Goal: Task Accomplishment & Management: Manage account settings

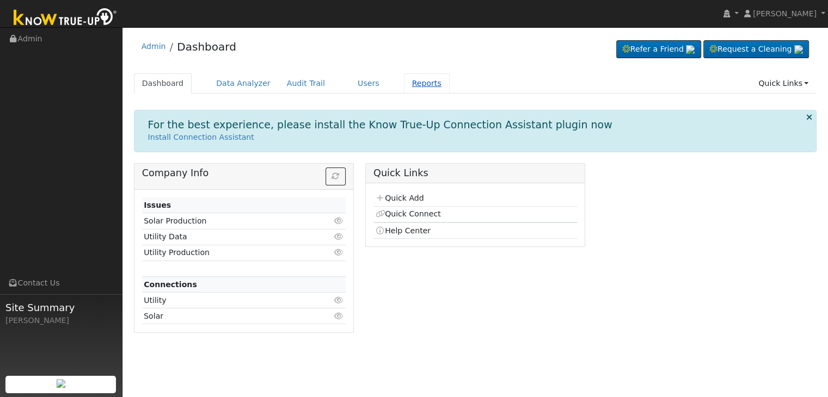
click at [404, 85] on link "Reports" at bounding box center [427, 83] width 46 height 20
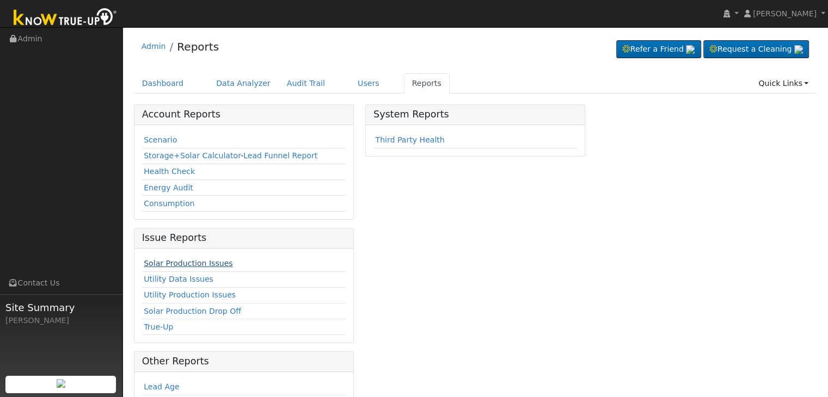
click at [194, 260] on link "Solar Production Issues" at bounding box center [188, 263] width 89 height 9
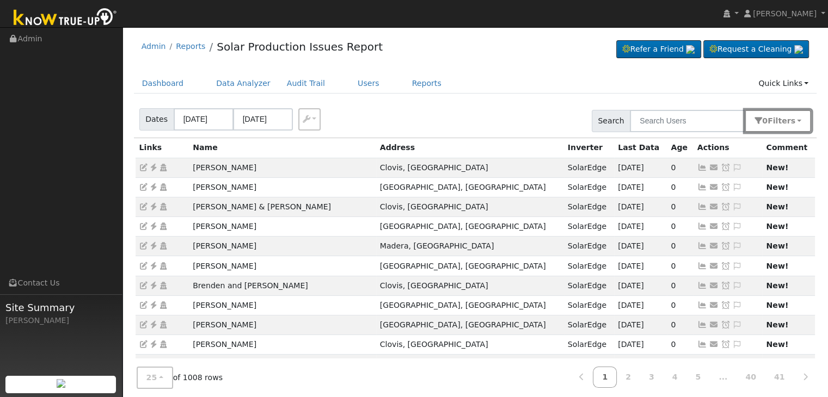
click at [771, 113] on button "0 Filter s" at bounding box center [778, 121] width 66 height 22
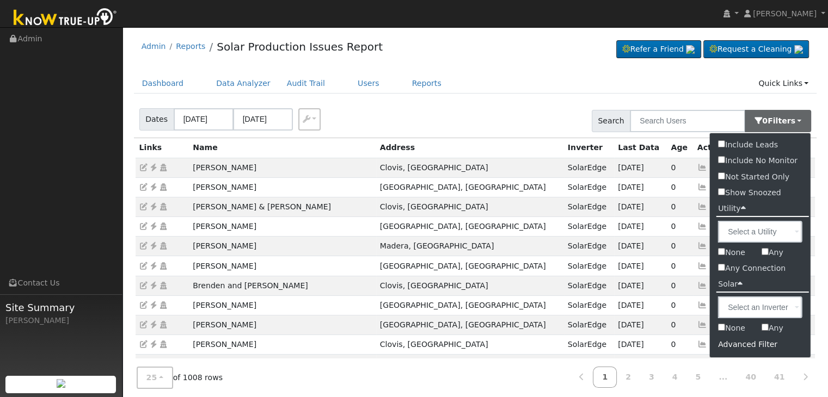
click at [728, 345] on div "Advanced Filter" at bounding box center [760, 344] width 101 height 17
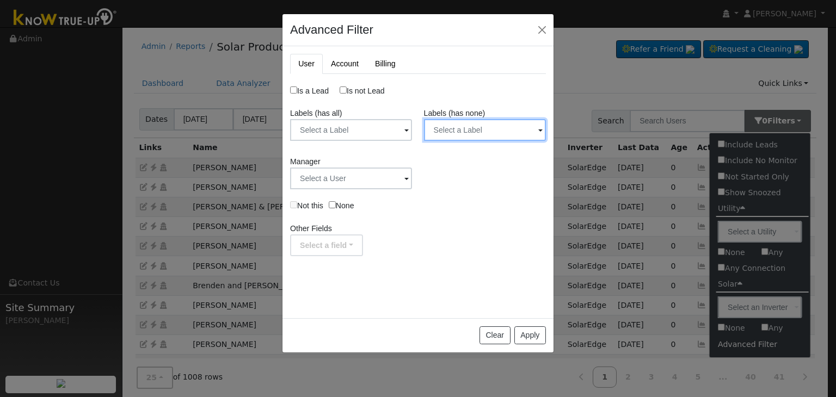
click at [527, 126] on input "text" at bounding box center [485, 130] width 122 height 22
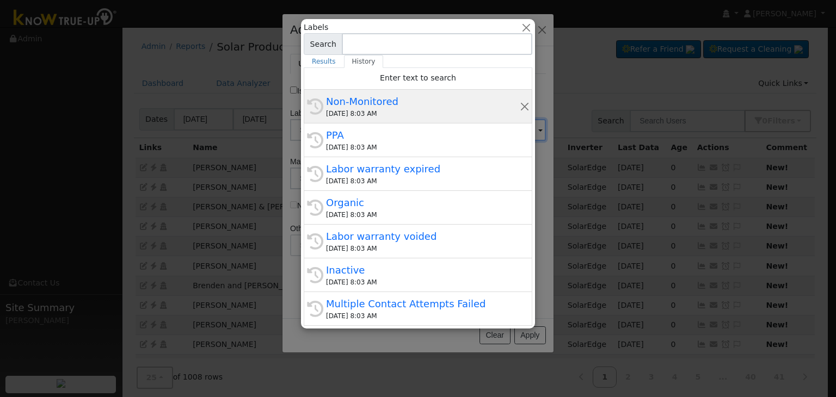
click at [431, 107] on div "Non-Monitored" at bounding box center [423, 101] width 194 height 15
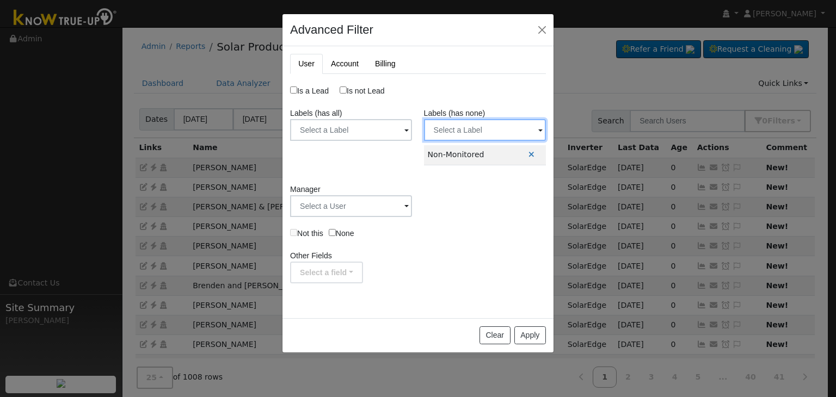
click at [468, 131] on input "text" at bounding box center [485, 130] width 122 height 22
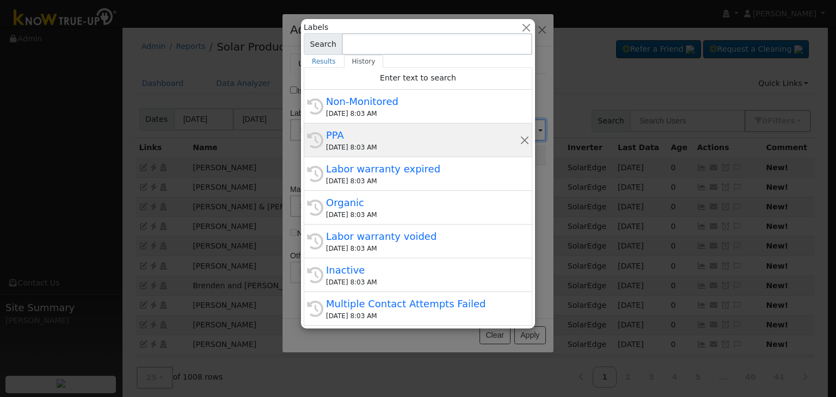
click at [434, 138] on div "PPA" at bounding box center [423, 135] width 194 height 15
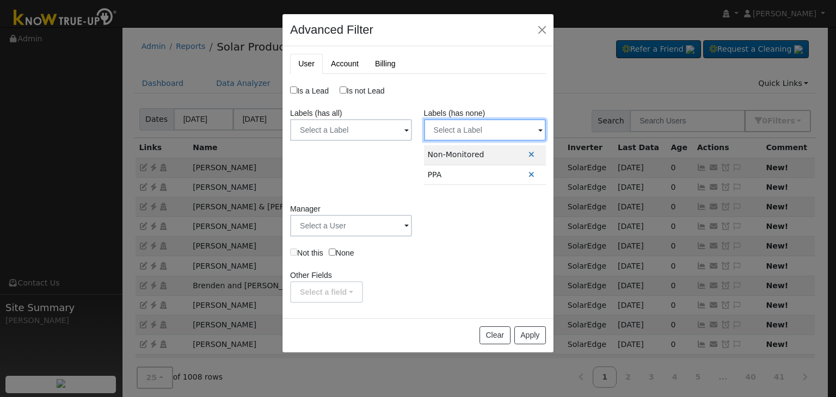
click at [479, 129] on input "text" at bounding box center [485, 130] width 122 height 22
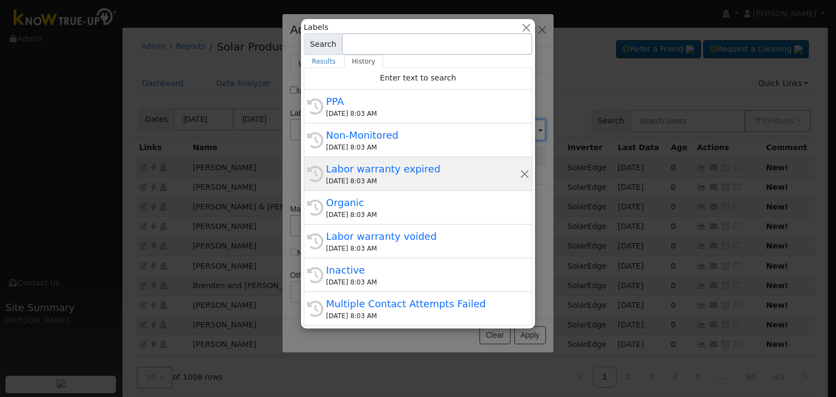
click at [374, 178] on div "09/04/2025 8:03 AM" at bounding box center [423, 181] width 194 height 10
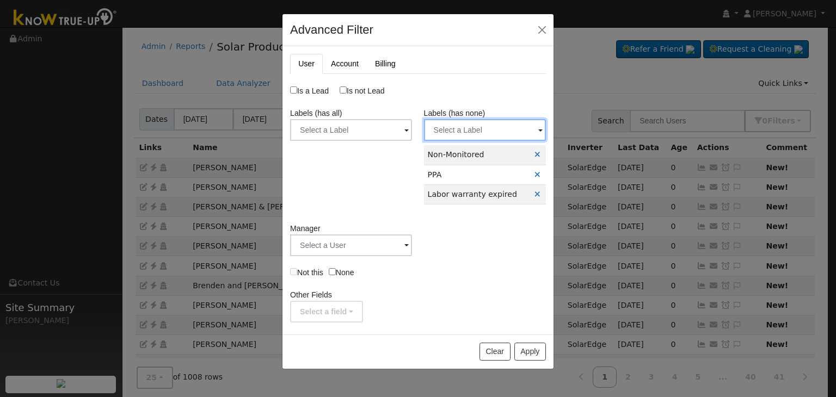
click at [483, 132] on input "text" at bounding box center [485, 130] width 122 height 22
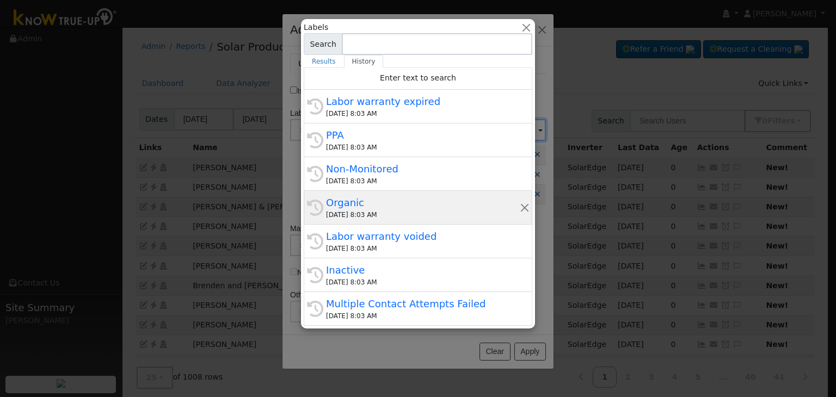
click at [390, 207] on div "Organic" at bounding box center [423, 202] width 194 height 15
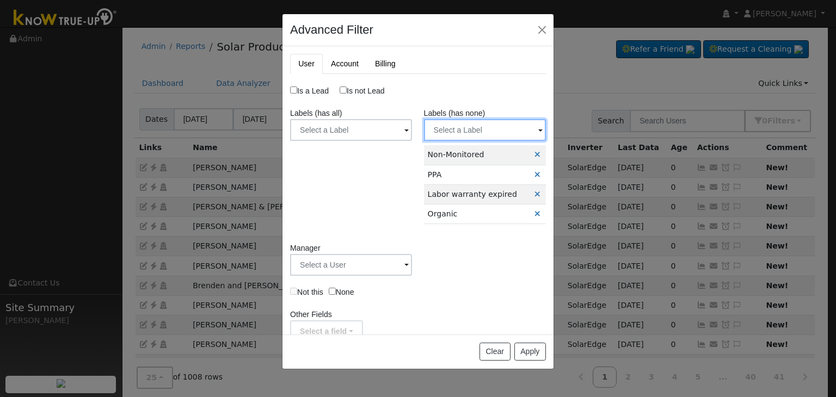
click at [490, 124] on input "text" at bounding box center [485, 130] width 122 height 22
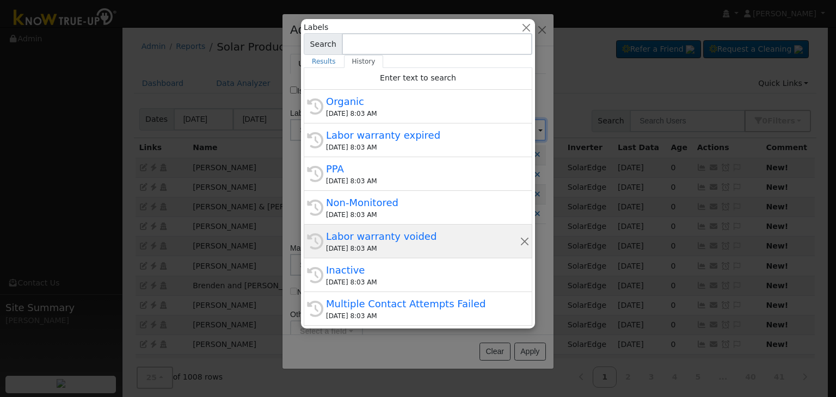
click at [410, 240] on div "Labor warranty voided" at bounding box center [423, 236] width 194 height 15
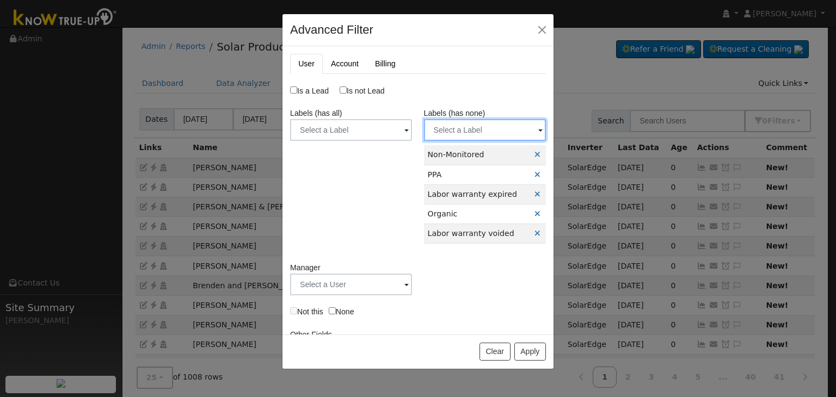
click at [480, 130] on input "text" at bounding box center [485, 130] width 122 height 22
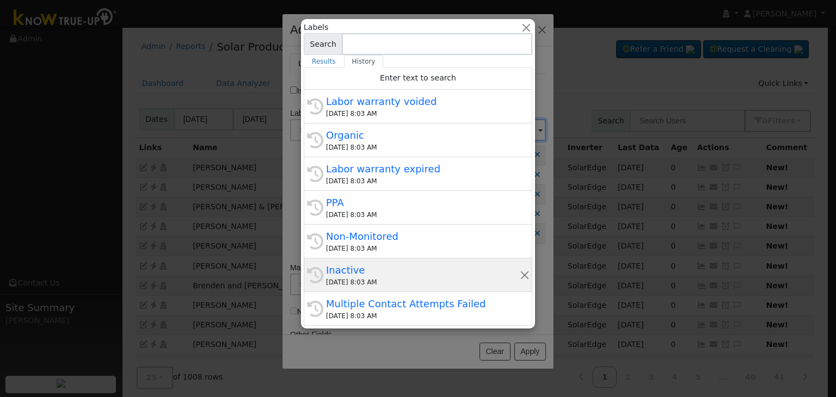
click at [385, 267] on div "Inactive" at bounding box center [423, 270] width 194 height 15
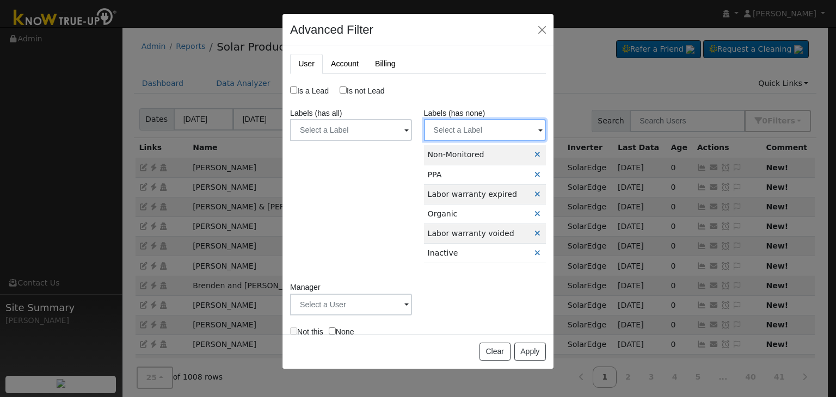
click at [492, 124] on input "text" at bounding box center [485, 130] width 122 height 22
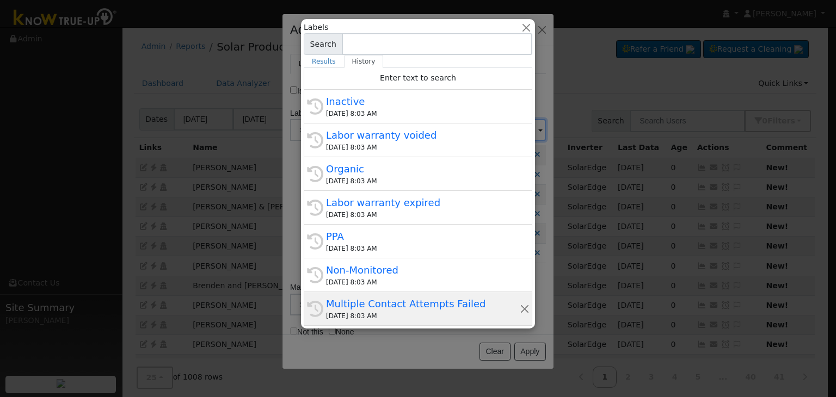
click at [388, 314] on div "09/04/2025 8:03 AM" at bounding box center [423, 316] width 194 height 10
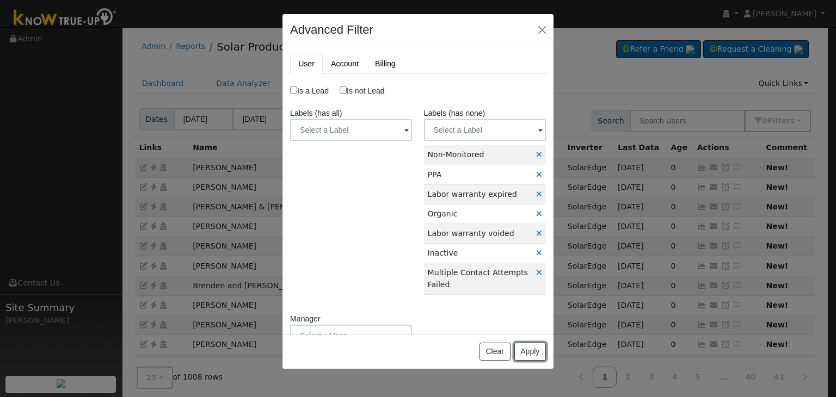
click at [536, 349] on button "Apply" at bounding box center [530, 352] width 32 height 19
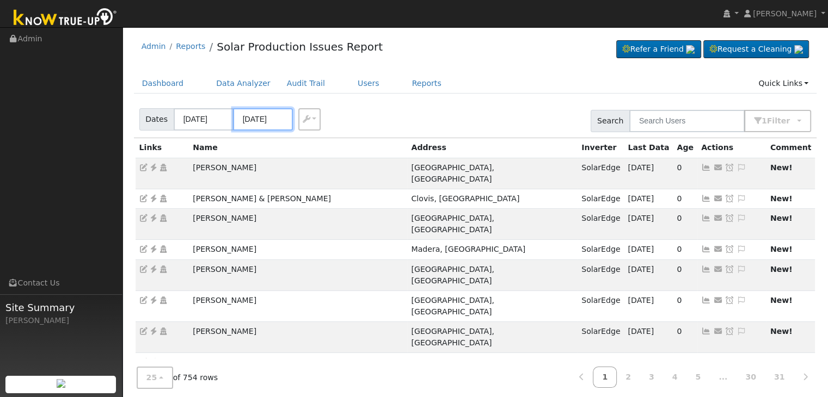
click at [277, 113] on input "09/04/2025" at bounding box center [263, 119] width 60 height 22
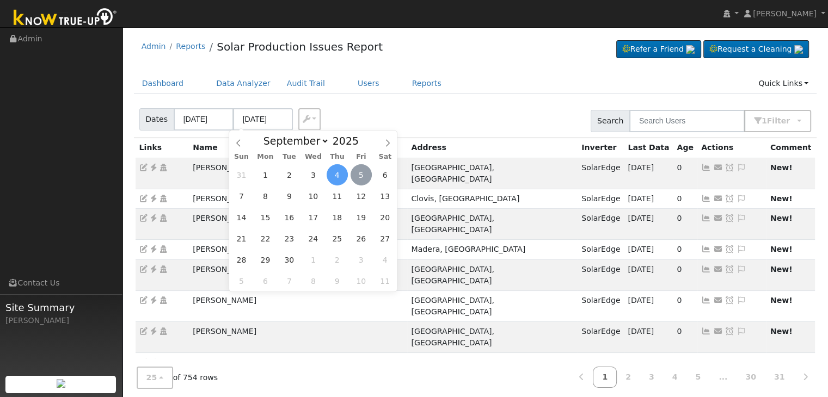
click at [362, 175] on span "5" at bounding box center [361, 174] width 21 height 21
type input "[DATE]"
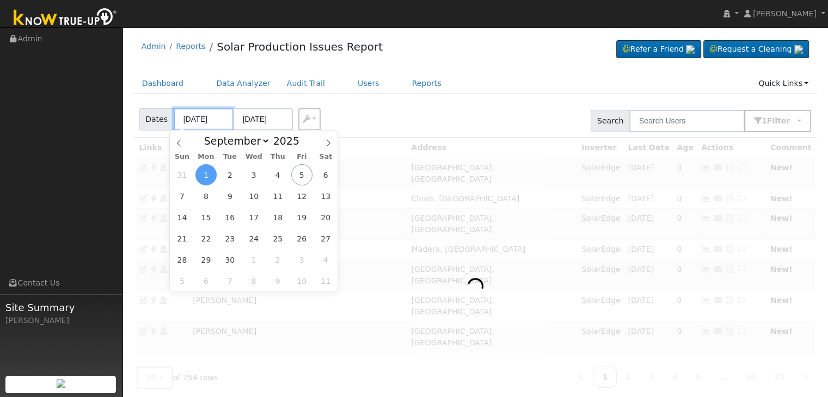
click at [207, 120] on input "[DATE]" at bounding box center [204, 119] width 60 height 22
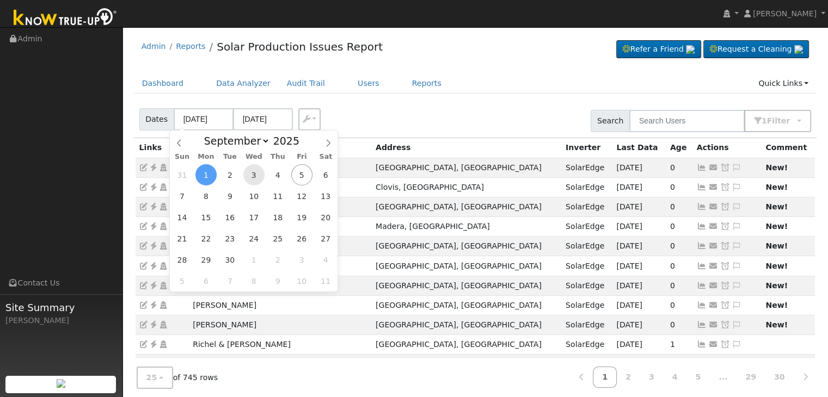
click at [256, 181] on span "3" at bounding box center [253, 174] width 21 height 21
type input "[DATE]"
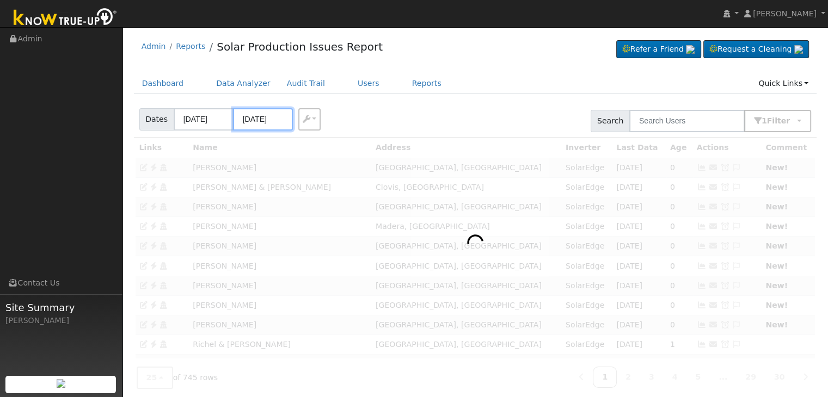
click at [260, 127] on input "09/07/2025" at bounding box center [263, 119] width 60 height 22
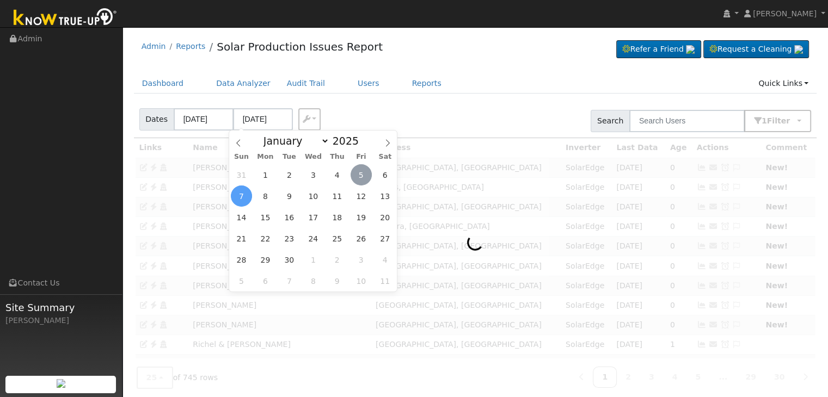
click at [359, 174] on span "5" at bounding box center [361, 174] width 21 height 21
type input "[DATE]"
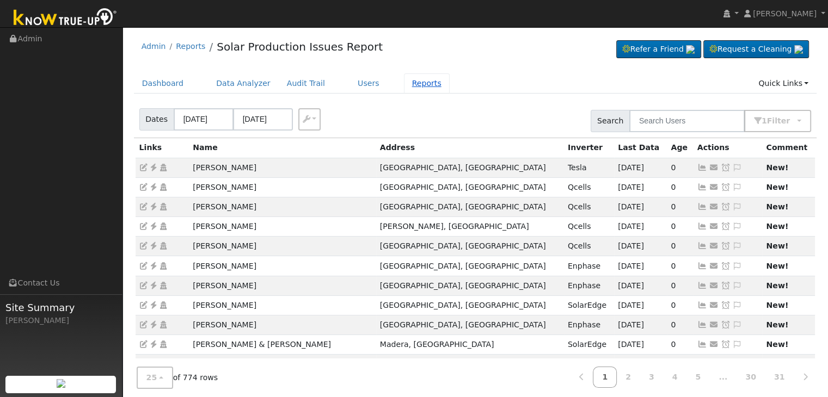
click at [422, 93] on link "Reports" at bounding box center [427, 83] width 46 height 20
click at [514, 90] on ul "Dashboard Data Analyzer Audit Trail Users Reports Quick Links Quick Add Quick C…" at bounding box center [475, 83] width 683 height 20
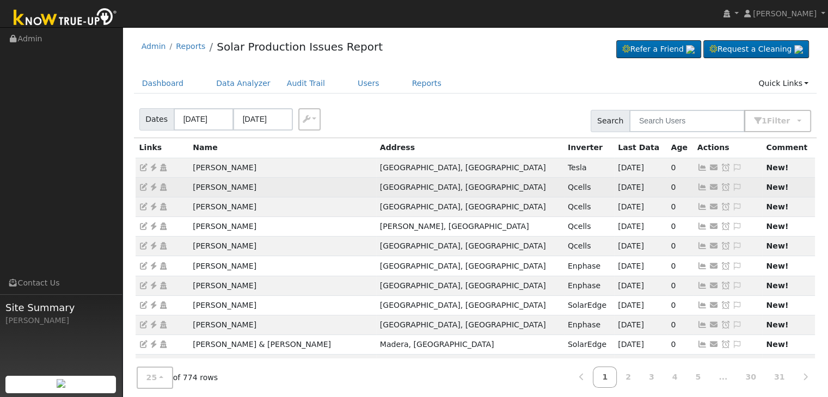
click at [152, 183] on icon at bounding box center [154, 187] width 10 height 8
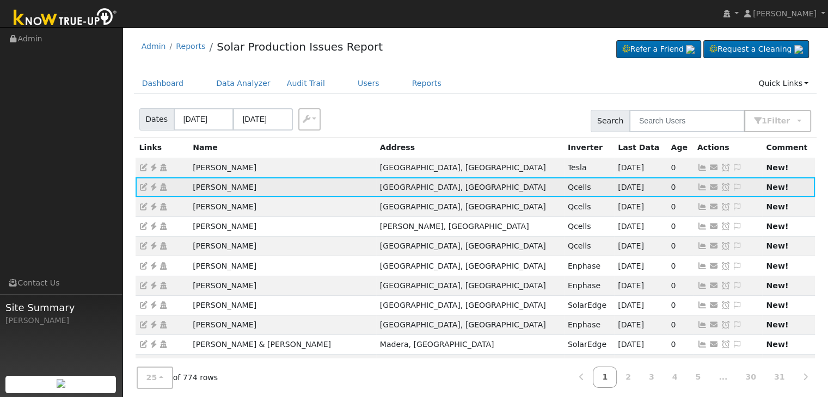
click at [732, 190] on icon at bounding box center [737, 187] width 10 height 8
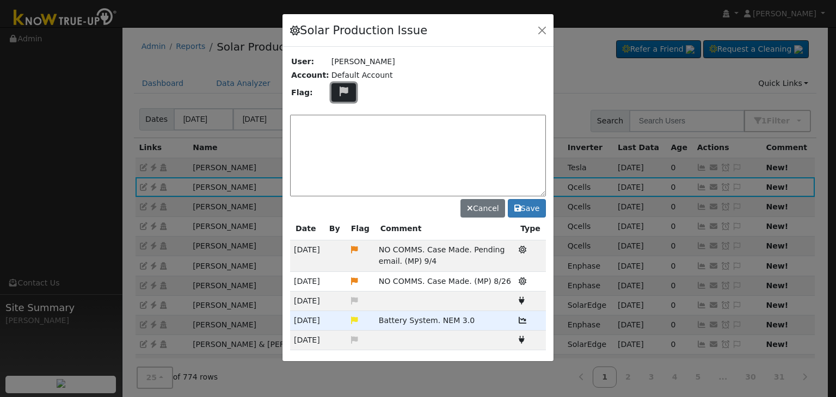
click at [332, 85] on button at bounding box center [343, 92] width 25 height 19
click at [337, 140] on icon at bounding box center [343, 144] width 13 height 10
drag, startPoint x: 421, startPoint y: 251, endPoint x: 441, endPoint y: 256, distance: 20.9
click at [441, 256] on td "NO COMMS. Case Made. Pending email. (MP) 9/4" at bounding box center [445, 256] width 140 height 31
copy span "NO COMMS. Case Made. Pending email. (MP) 9/4"
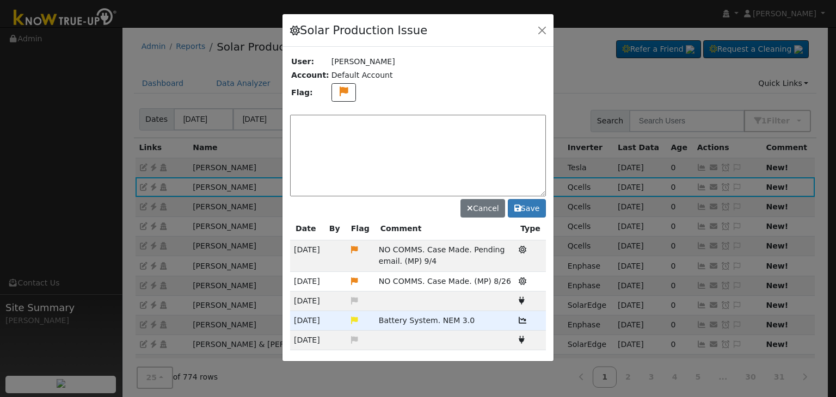
click at [337, 124] on textarea at bounding box center [418, 156] width 256 height 82
paste textarea "NO COMMS. Case Made. Pending email. (MP) 9/4"
click at [426, 120] on textarea "NO COMMS. Case Made. Pending email. (MP) 9/4" at bounding box center [418, 156] width 256 height 82
click at [481, 120] on textarea "NO COMMS. Case Made. Pending with client. (MP) 9/4" at bounding box center [418, 156] width 256 height 82
type textarea "NO COMMS. Case Made. Pending with client. (MP) 9/5"
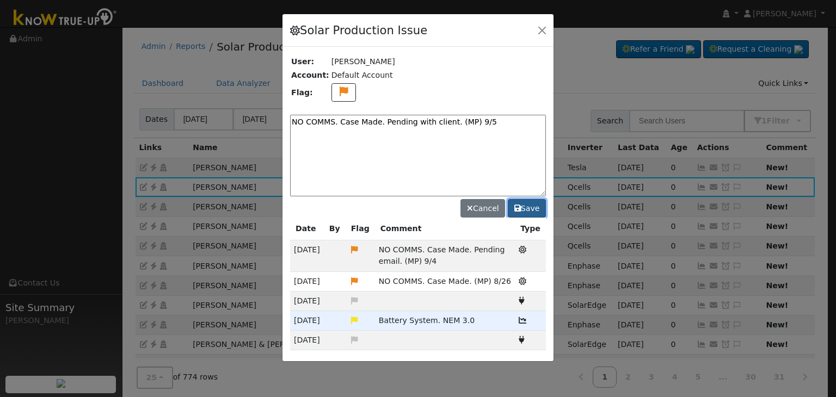
click at [537, 207] on button "Save" at bounding box center [527, 208] width 38 height 19
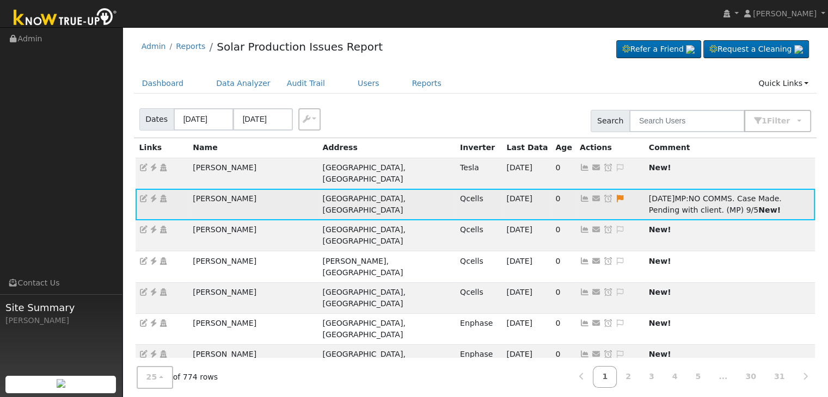
click at [603, 195] on icon at bounding box center [608, 199] width 10 height 8
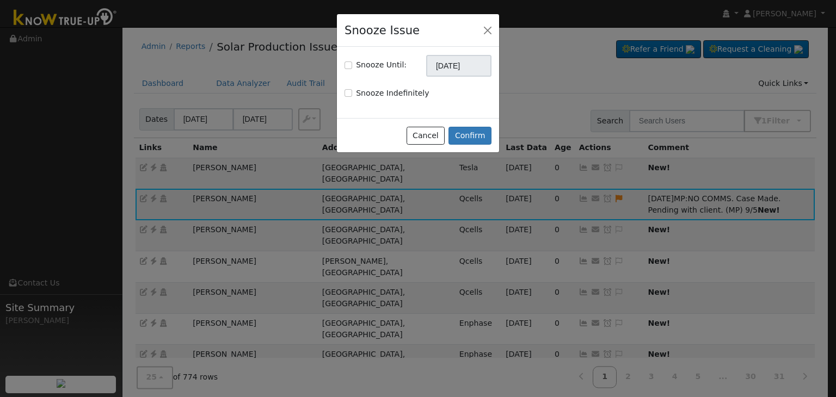
click at [349, 69] on div "Snooze Until:" at bounding box center [376, 64] width 62 height 11
click at [348, 67] on input "Snooze Until:" at bounding box center [349, 66] width 8 height 8
checkbox input "true"
click at [470, 65] on input "10/05/2025" at bounding box center [458, 66] width 65 height 22
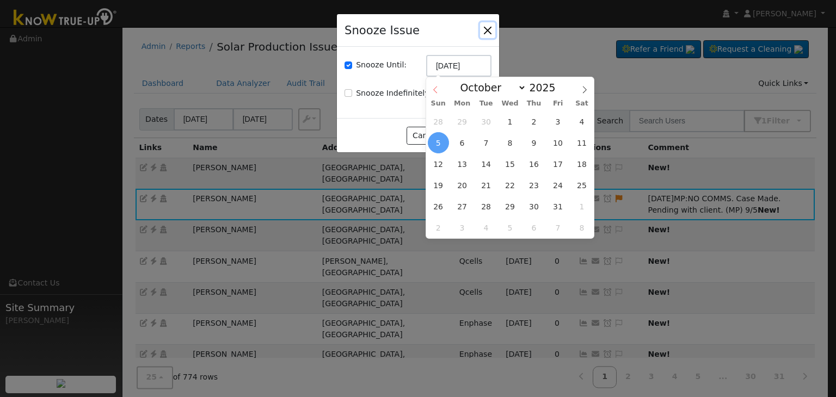
click at [435, 88] on icon at bounding box center [436, 90] width 8 height 8
select select "8"
click at [561, 144] on span "12" at bounding box center [557, 142] width 21 height 21
type input "09/12/2025"
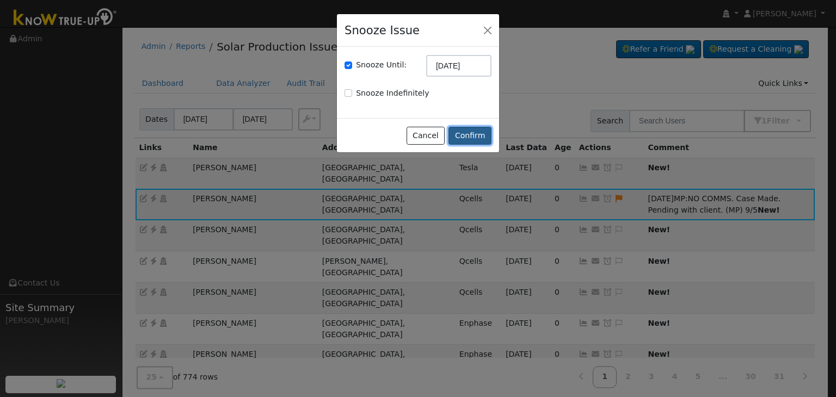
click at [472, 134] on button "Confirm" at bounding box center [470, 136] width 43 height 19
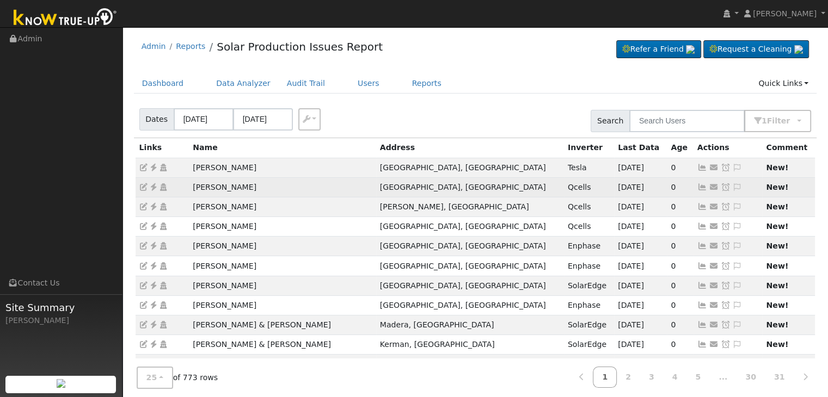
click at [153, 189] on icon at bounding box center [154, 187] width 10 height 8
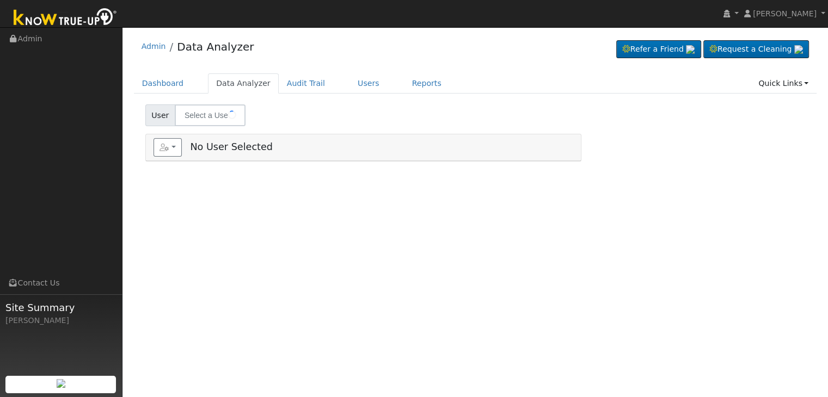
type input "[PERSON_NAME]"
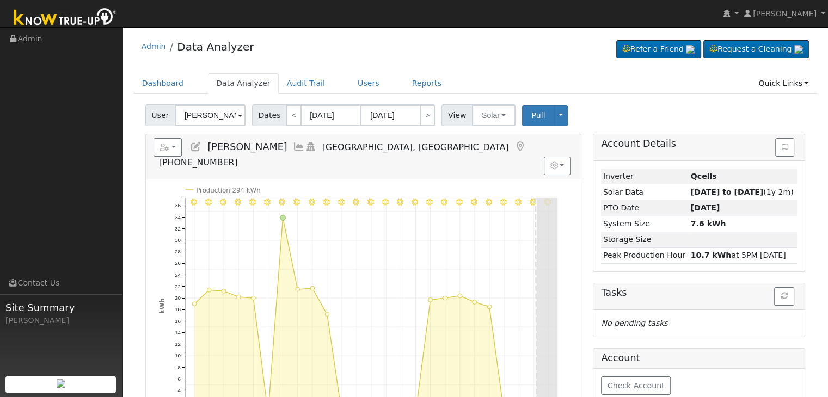
click at [357, 68] on div "Admin Data Analyzer Refer a Friend Request a Cleaning" at bounding box center [475, 330] width 695 height 594
drag, startPoint x: 207, startPoint y: 144, endPoint x: 287, endPoint y: 148, distance: 80.1
click at [287, 148] on h5 "Reports Scenario Health Check Energy Audit Account Timeline User Audit Trail In…" at bounding box center [363, 153] width 420 height 30
copy span "Jonathan Yniguez"
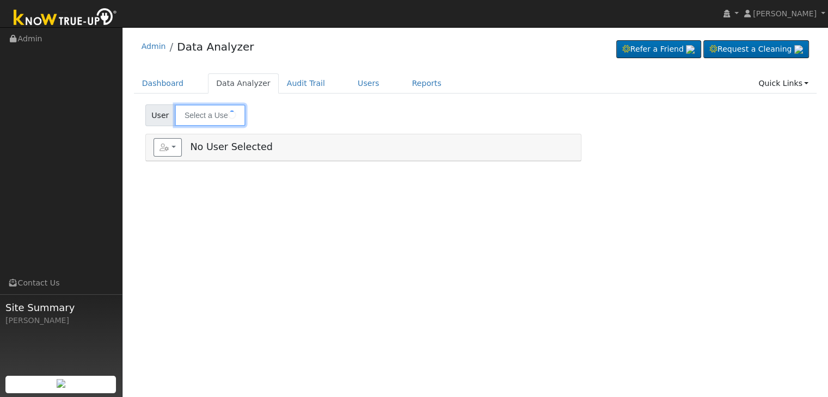
type input "Justin Costa"
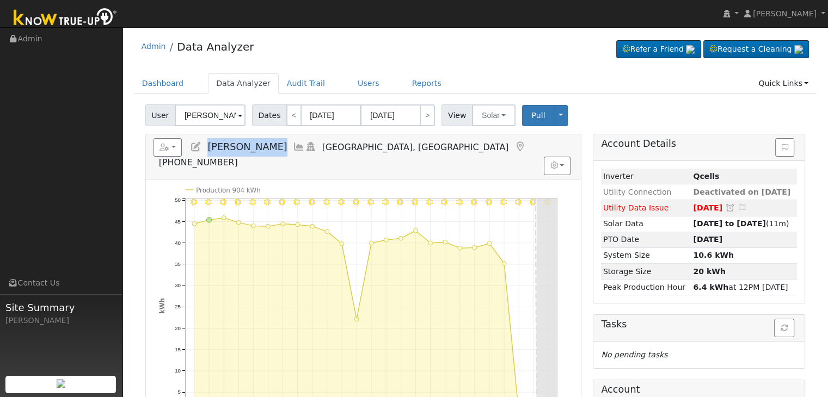
drag, startPoint x: 207, startPoint y: 144, endPoint x: 262, endPoint y: 143, distance: 55.5
click at [262, 143] on h5 "Reports Scenario Health Check Energy Audit Account Timeline User Audit Trail In…" at bounding box center [363, 153] width 420 height 30
copy span "Justin Costa"
click at [176, 145] on button "button" at bounding box center [167, 147] width 29 height 19
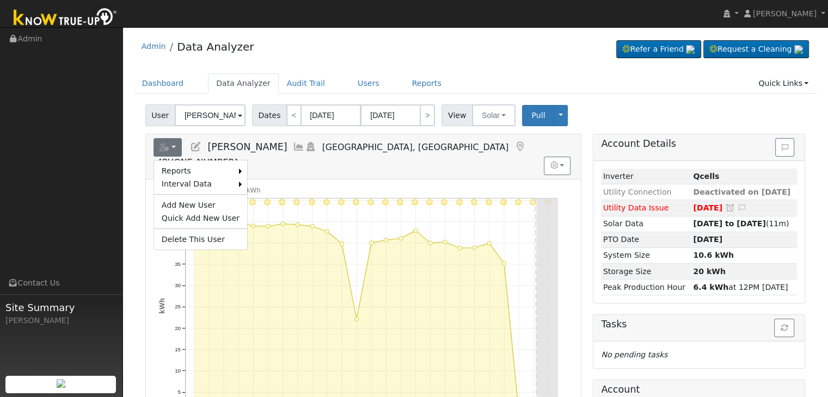
click at [448, 142] on h5 "Reports Scenario Health Check Energy Audit Account Timeline User Audit Trail In…" at bounding box center [363, 153] width 420 height 30
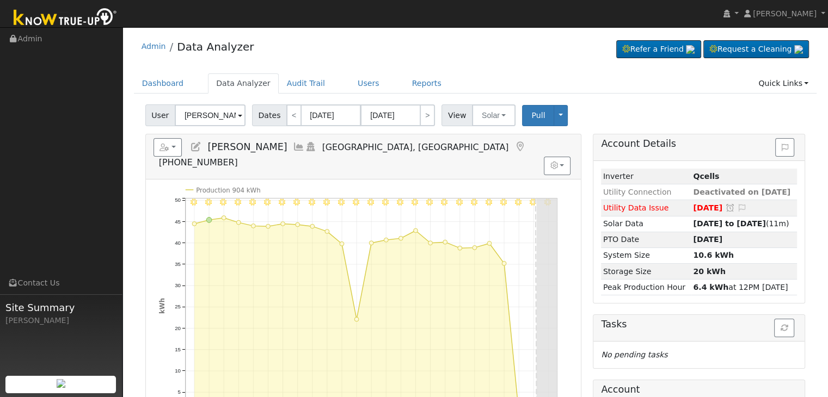
click at [199, 151] on icon at bounding box center [196, 147] width 12 height 10
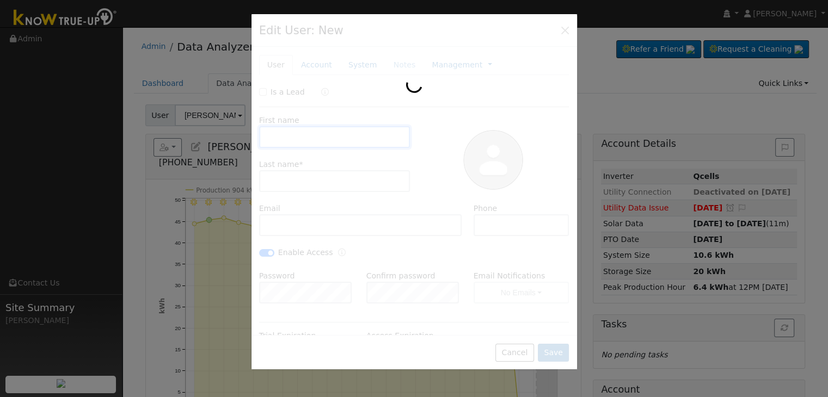
type input "11/27/2029"
type input "Justin"
type input "Costa"
type input "reaper17@comcast.net"
type input "559-837-0475"
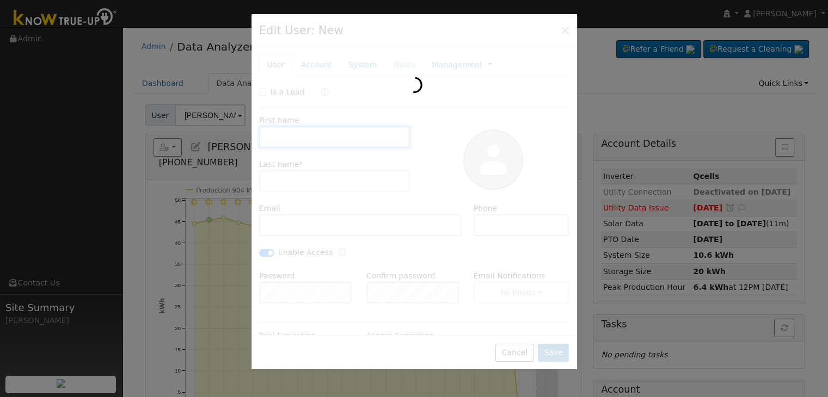
checkbox input "true"
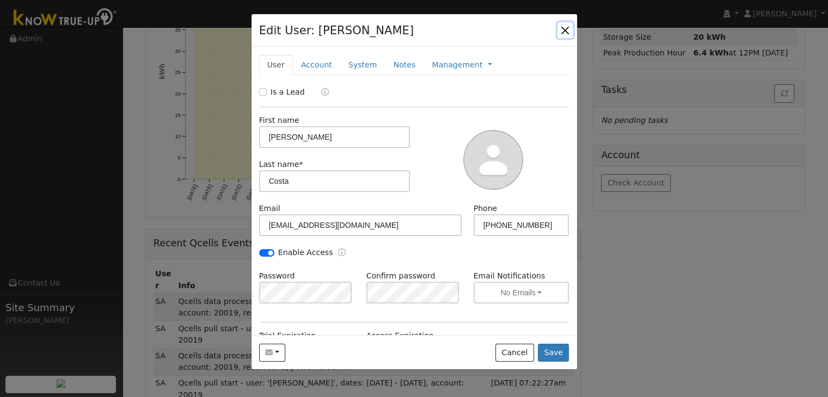
click at [563, 28] on button "button" at bounding box center [564, 29] width 15 height 15
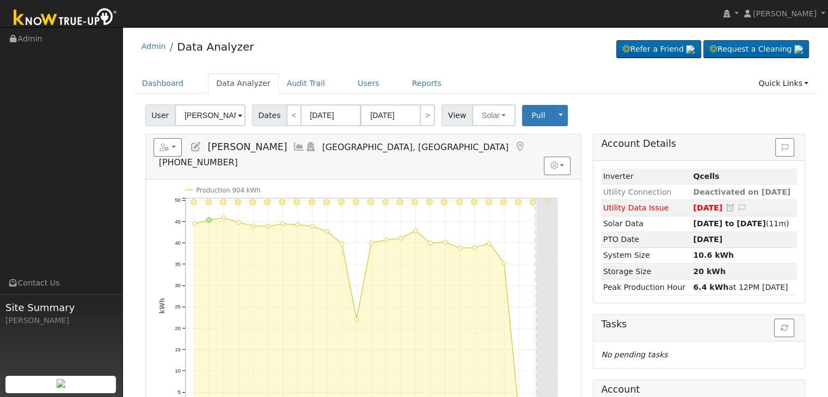
click at [514, 145] on icon at bounding box center [520, 147] width 12 height 10
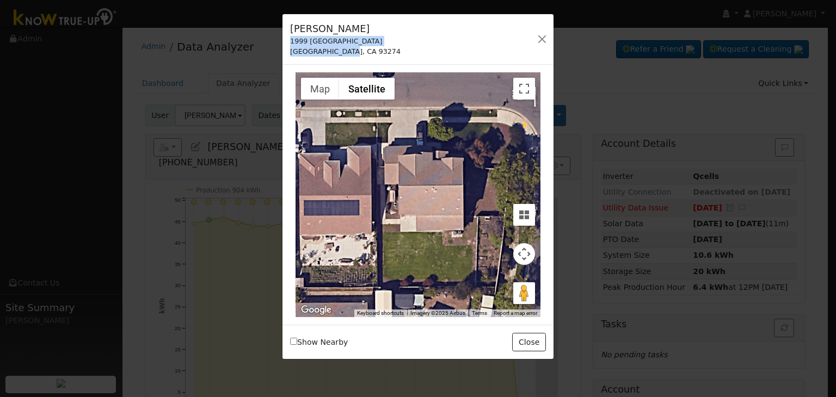
drag, startPoint x: 291, startPoint y: 42, endPoint x: 357, endPoint y: 50, distance: 66.3
click at [357, 50] on div "Justin Costa 1999 Alexander Avenue Tulare, CA 93274" at bounding box center [346, 39] width 122 height 35
copy div "1999 Alexander Avenue Tulare, CA 93274"
click at [542, 40] on button "button" at bounding box center [542, 39] width 15 height 15
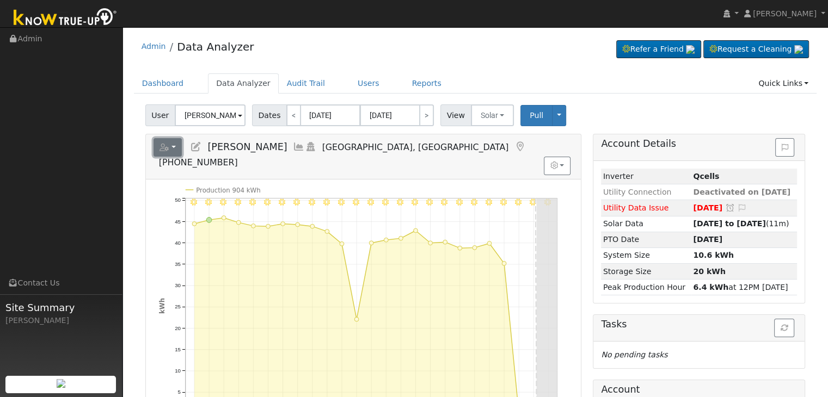
click at [173, 147] on button "button" at bounding box center [167, 147] width 29 height 19
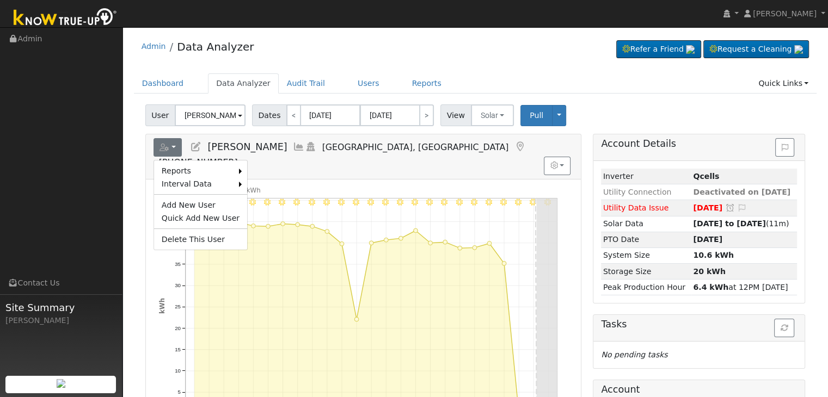
click at [199, 143] on icon at bounding box center [196, 147] width 12 height 10
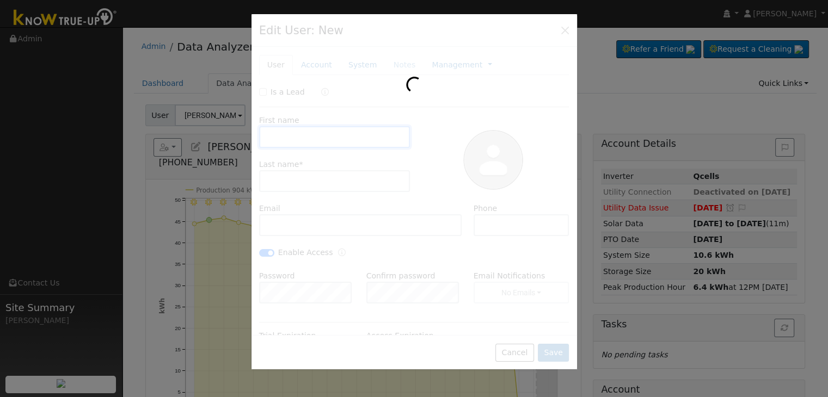
type input "Justin"
type input "Costa"
type input "reaper17@comcast.net"
type input "559-837-0475"
checkbox input "true"
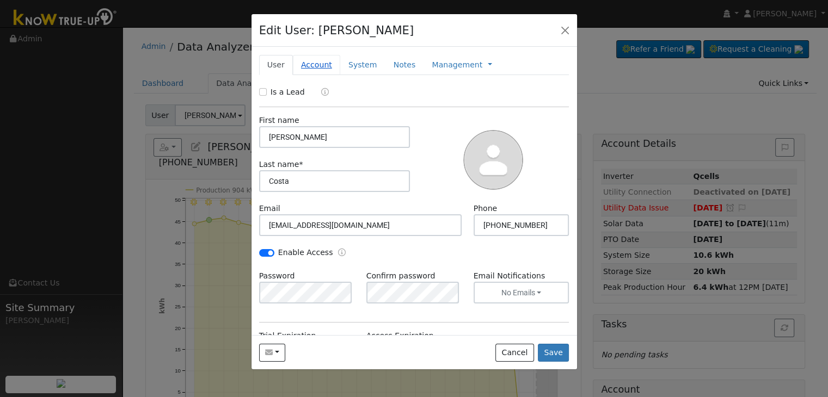
click at [306, 61] on link "Account" at bounding box center [316, 65] width 47 height 20
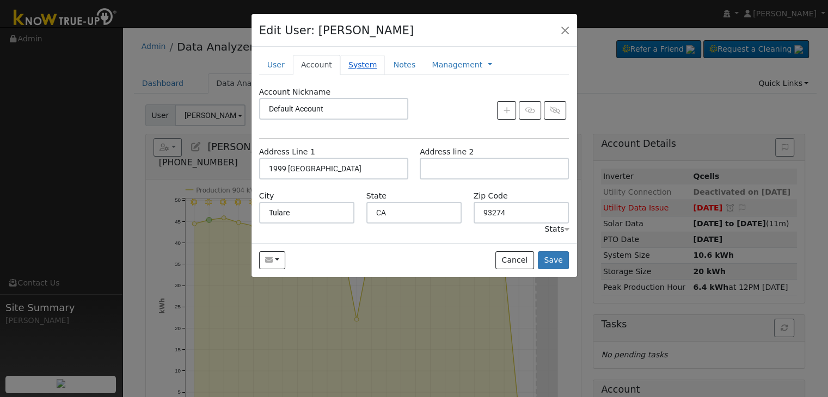
click at [353, 67] on link "System" at bounding box center [362, 65] width 45 height 20
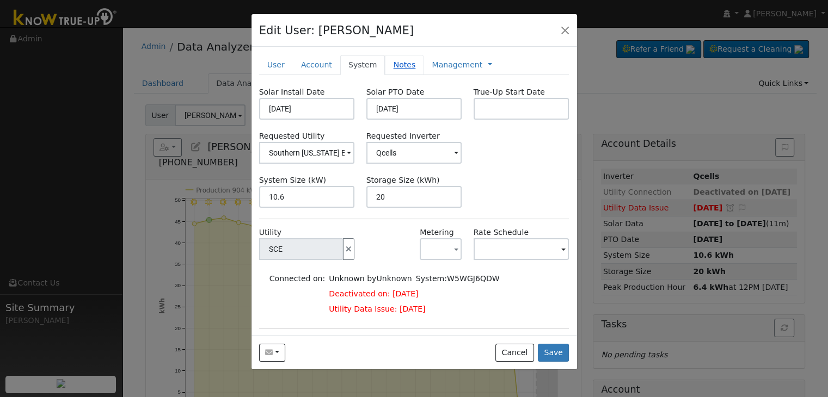
click at [394, 66] on link "Notes" at bounding box center [404, 65] width 39 height 20
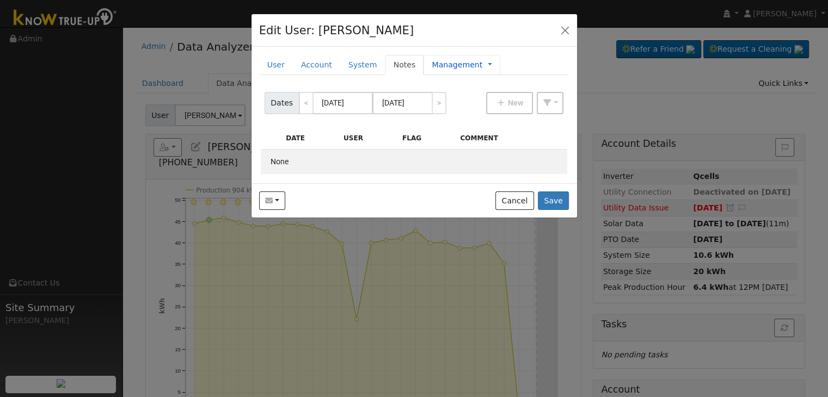
click at [442, 65] on link "Management" at bounding box center [457, 64] width 51 height 11
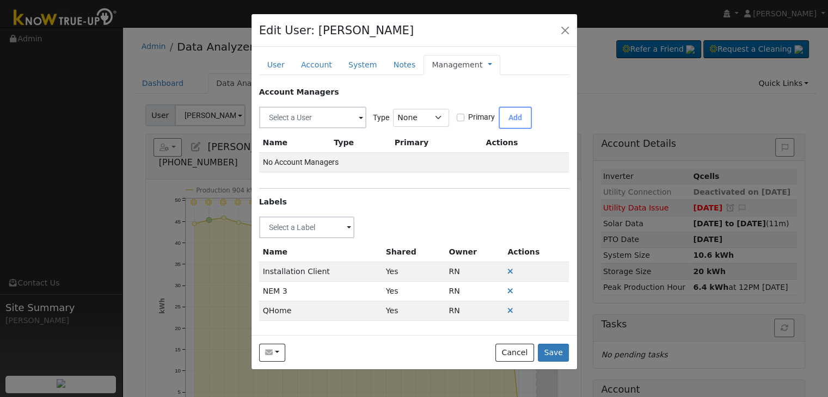
click at [347, 227] on span at bounding box center [349, 228] width 4 height 13
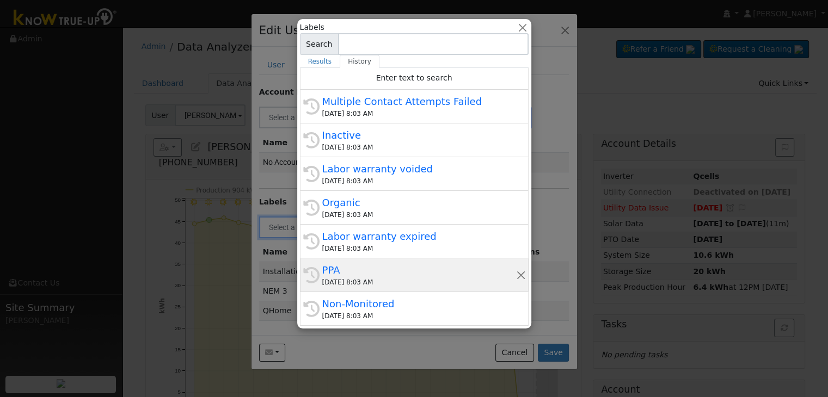
click at [357, 268] on div "PPA" at bounding box center [419, 270] width 194 height 15
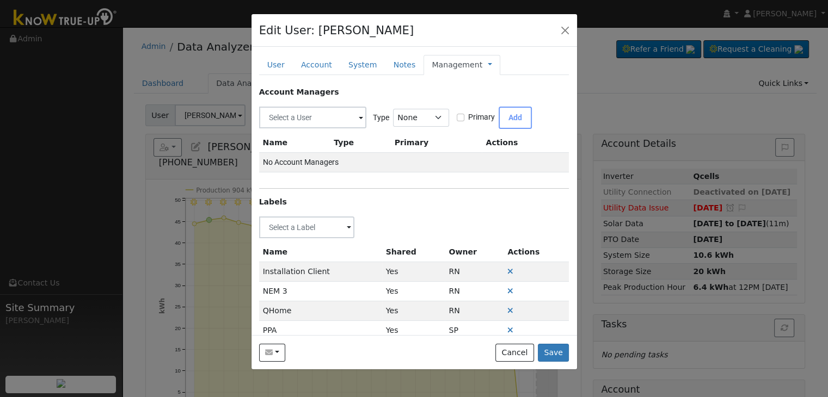
click at [347, 225] on span at bounding box center [349, 228] width 4 height 13
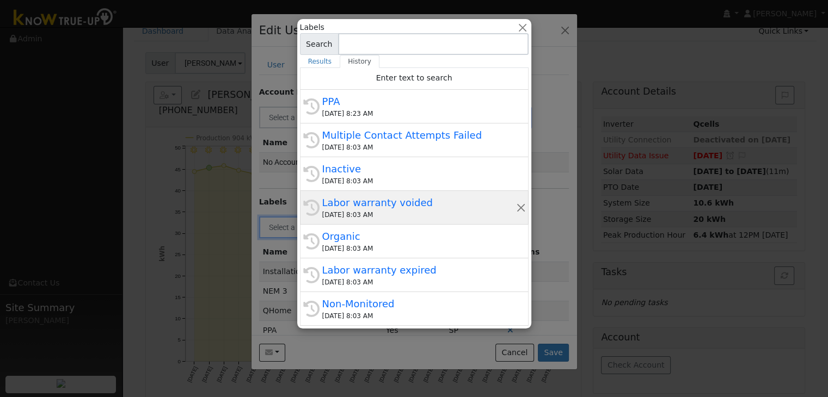
scroll to position [54, 0]
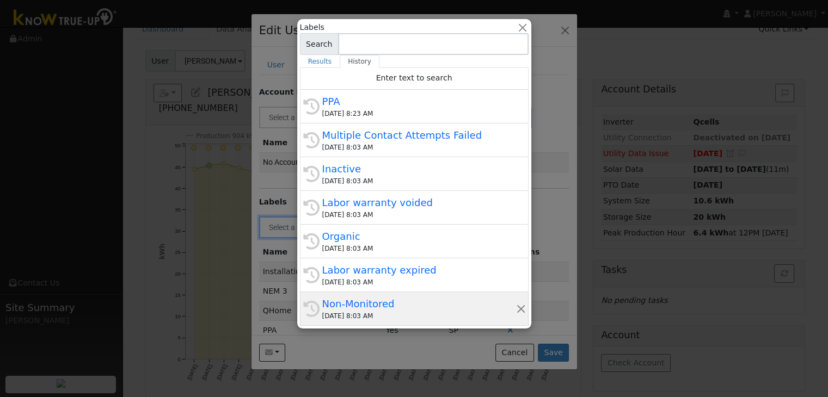
click at [379, 311] on div "09/05/2025 8:03 AM" at bounding box center [419, 316] width 194 height 10
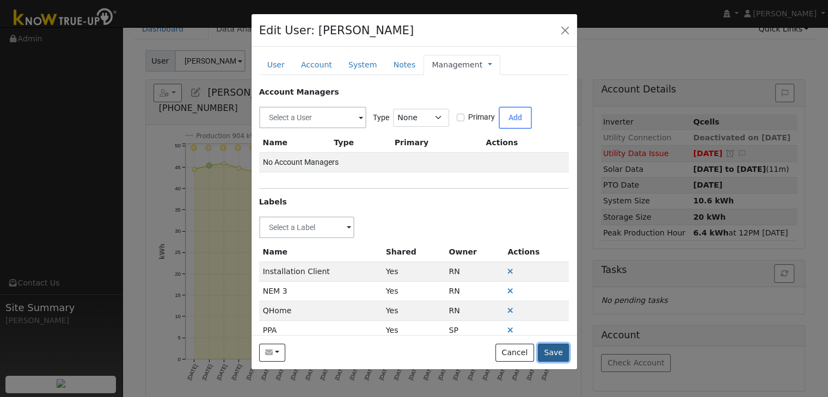
click at [557, 347] on button "Save" at bounding box center [554, 353] width 32 height 19
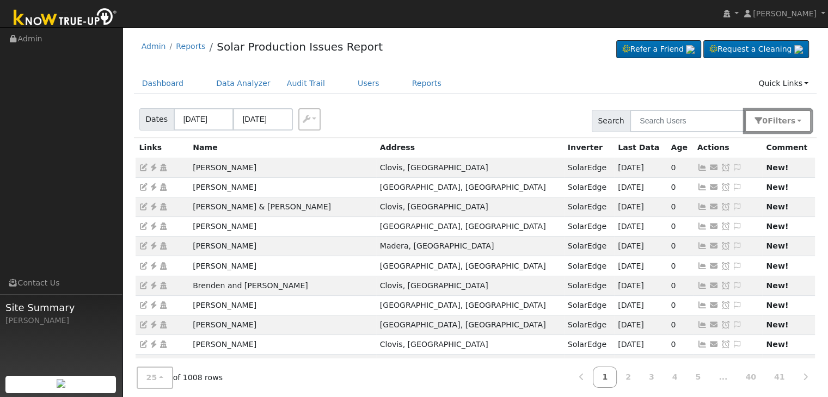
click at [775, 124] on span "Filter s" at bounding box center [781, 120] width 28 height 9
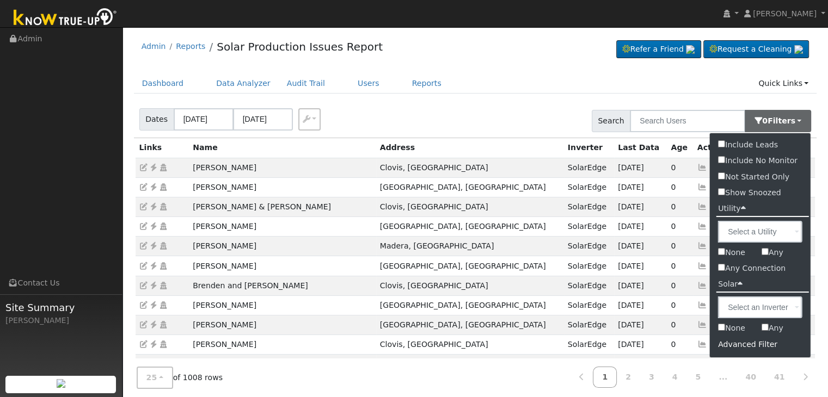
click at [755, 342] on div "Advanced Filter" at bounding box center [760, 344] width 101 height 17
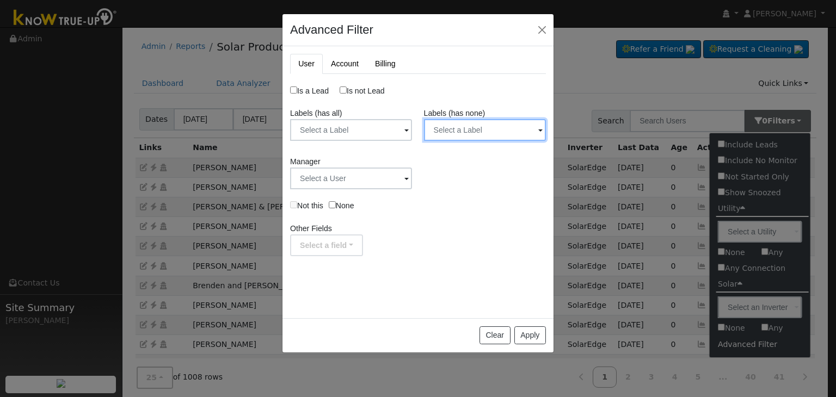
click at [530, 127] on input "text" at bounding box center [485, 130] width 122 height 22
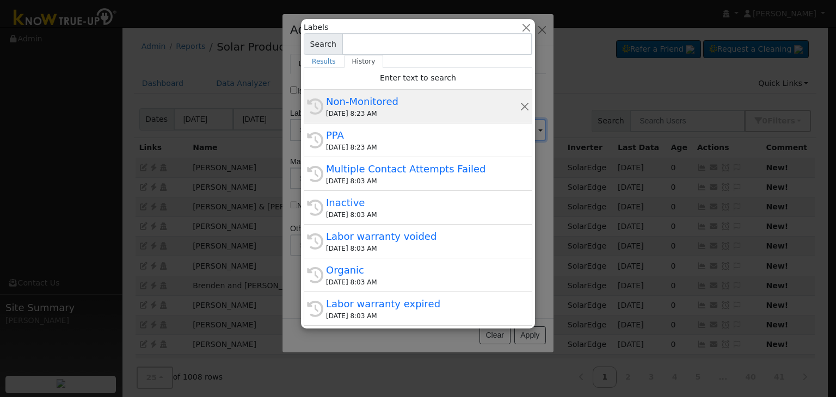
click at [371, 96] on div "Non-Monitored" at bounding box center [423, 101] width 194 height 15
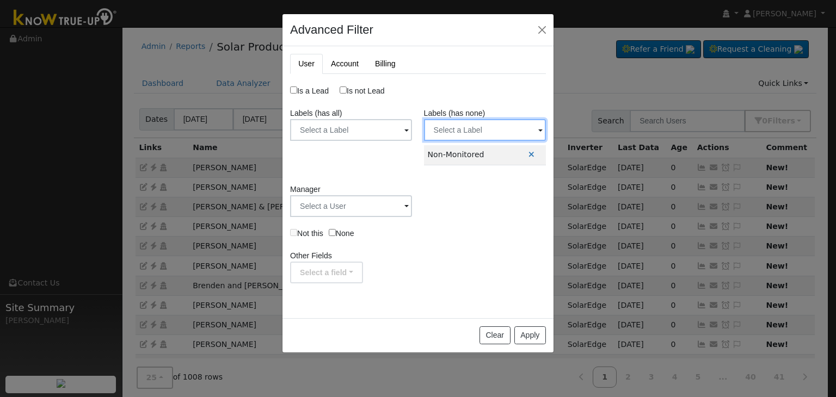
click at [511, 134] on input "text" at bounding box center [485, 130] width 122 height 22
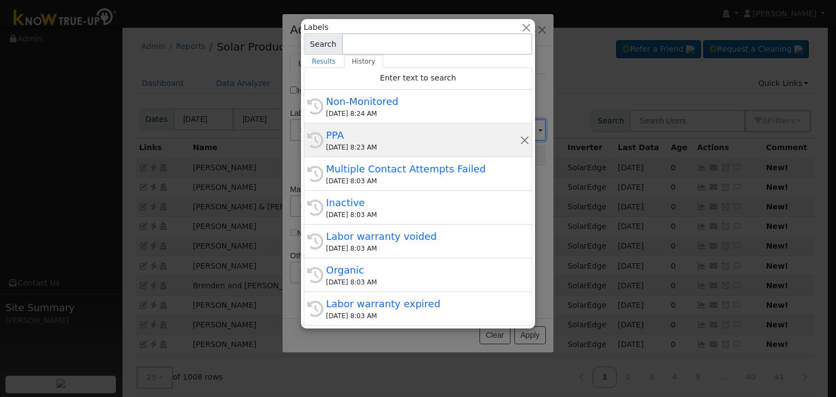
click at [385, 143] on div "09/05/2025 8:23 AM" at bounding box center [423, 148] width 194 height 10
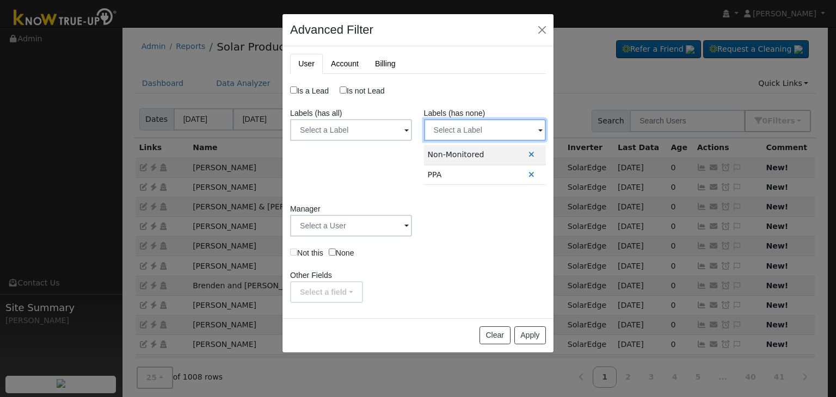
click at [500, 125] on input "text" at bounding box center [485, 130] width 122 height 22
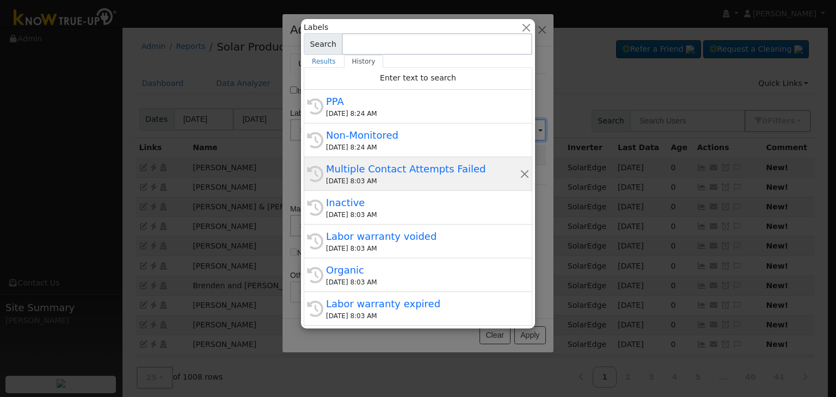
click at [398, 173] on div "Multiple Contact Attempts Failed" at bounding box center [423, 169] width 194 height 15
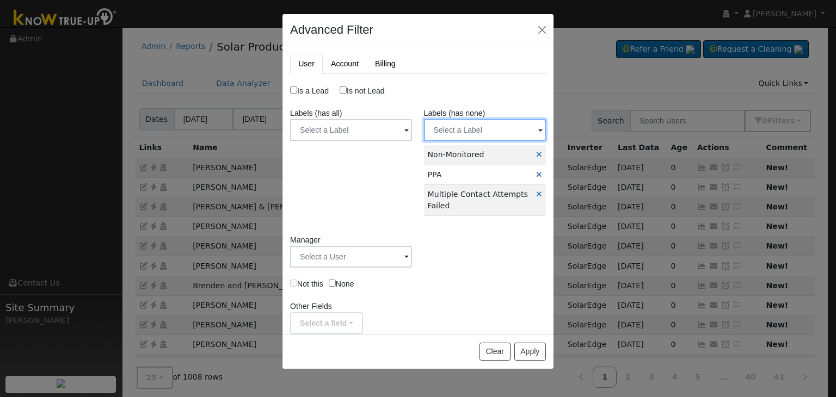
click at [502, 122] on input "text" at bounding box center [485, 130] width 122 height 22
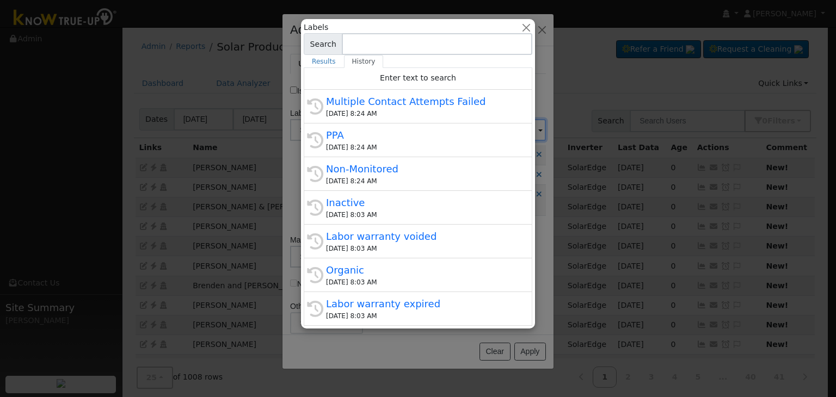
drag, startPoint x: 394, startPoint y: 203, endPoint x: 397, endPoint y: 197, distance: 7.3
click at [394, 203] on div "Inactive" at bounding box center [423, 202] width 194 height 15
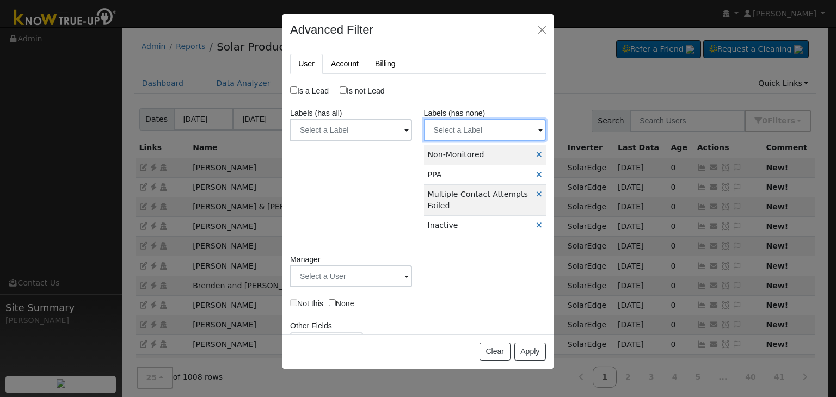
click at [502, 134] on input "text" at bounding box center [485, 130] width 122 height 22
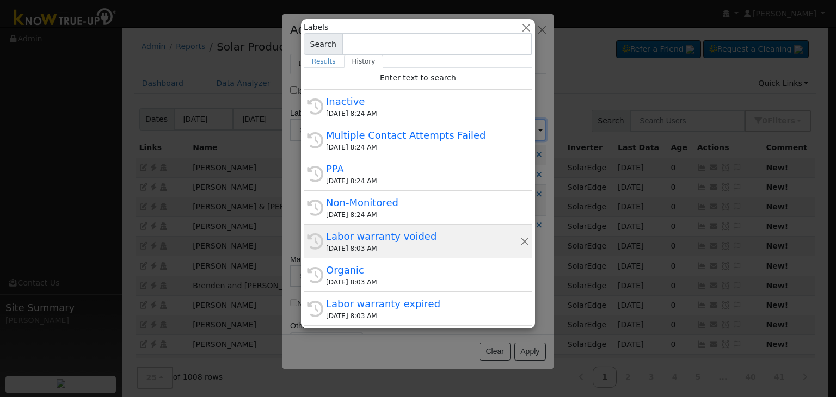
click at [385, 238] on div "Labor warranty voided" at bounding box center [423, 236] width 194 height 15
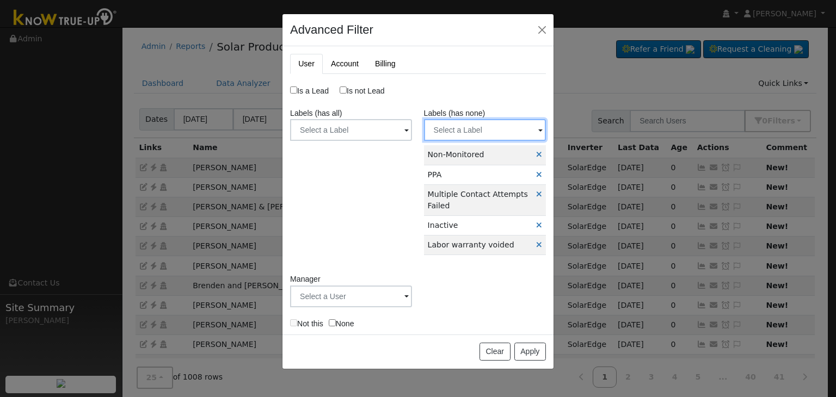
click at [505, 126] on input "text" at bounding box center [485, 130] width 122 height 22
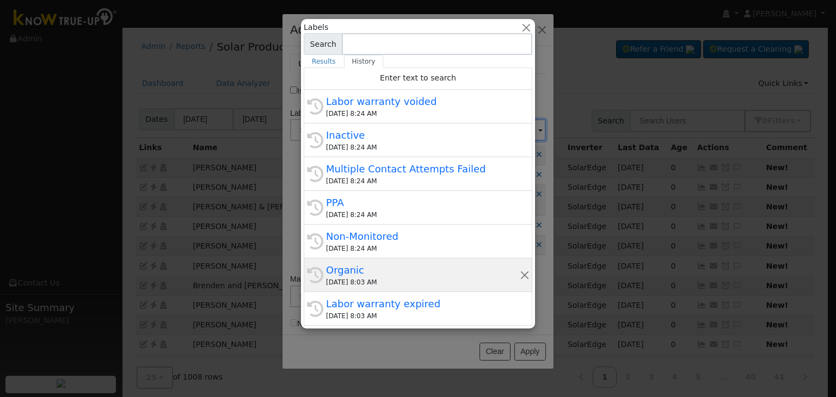
click at [364, 278] on div "09/05/2025 8:03 AM" at bounding box center [423, 283] width 194 height 10
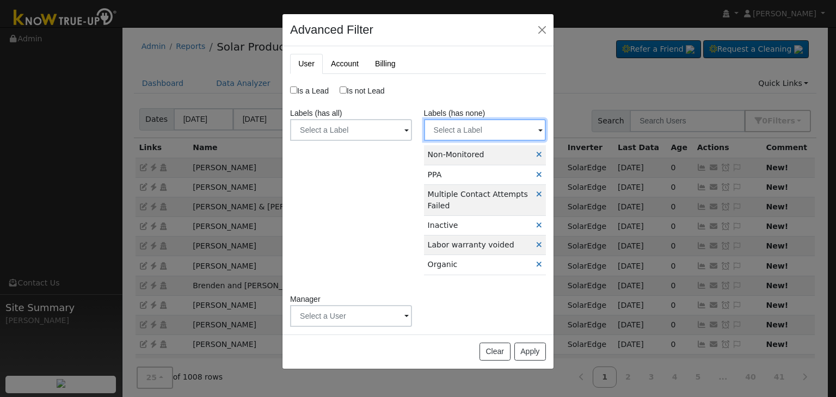
click at [498, 122] on input "text" at bounding box center [485, 130] width 122 height 22
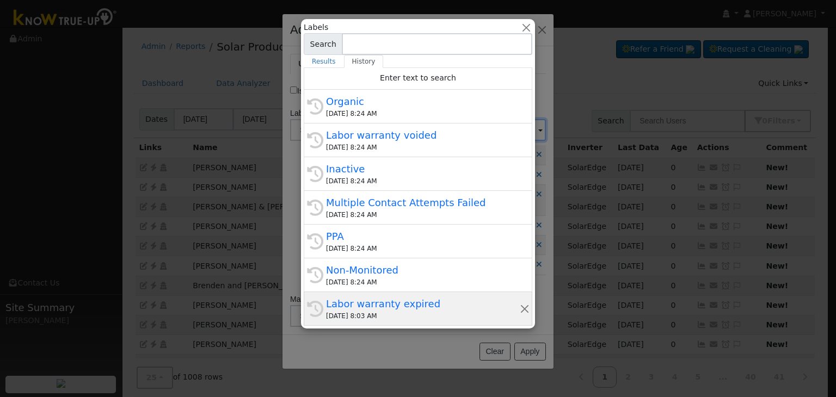
click at [365, 300] on div "Labor warranty expired" at bounding box center [423, 304] width 194 height 15
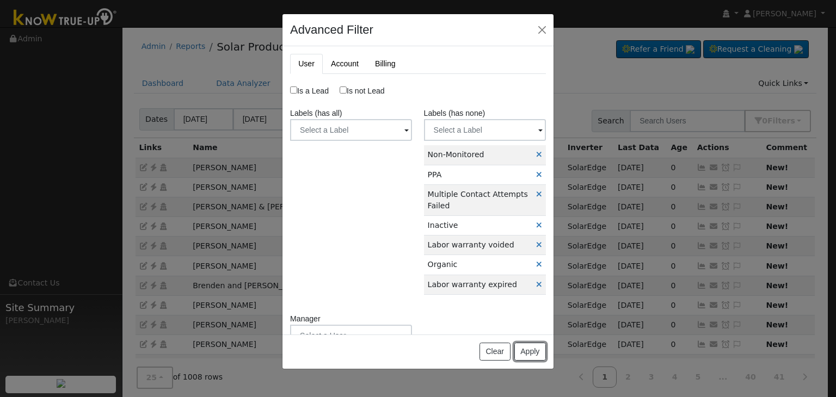
click at [536, 351] on button "Apply" at bounding box center [530, 352] width 32 height 19
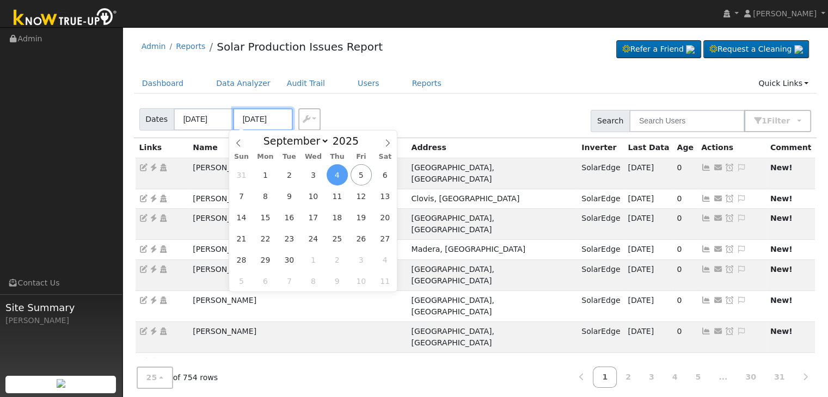
click at [265, 120] on input "09/04/2025" at bounding box center [263, 119] width 60 height 22
click at [359, 175] on span "5" at bounding box center [361, 174] width 21 height 21
type input "[DATE]"
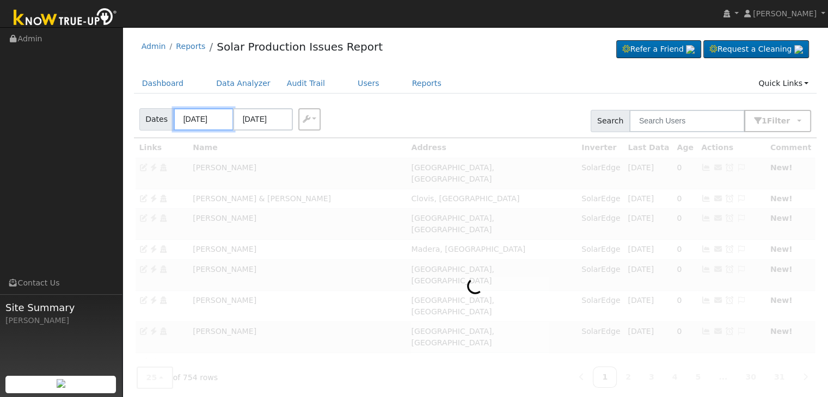
click at [196, 118] on input "[DATE]" at bounding box center [204, 119] width 60 height 22
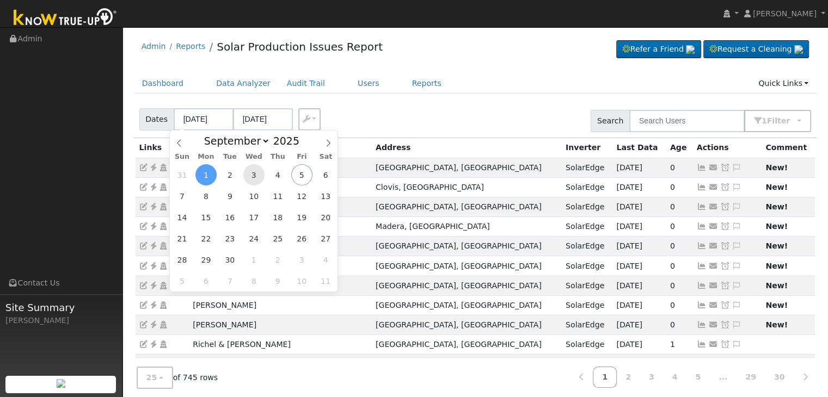
click at [253, 176] on span "3" at bounding box center [253, 174] width 21 height 21
type input "[DATE]"
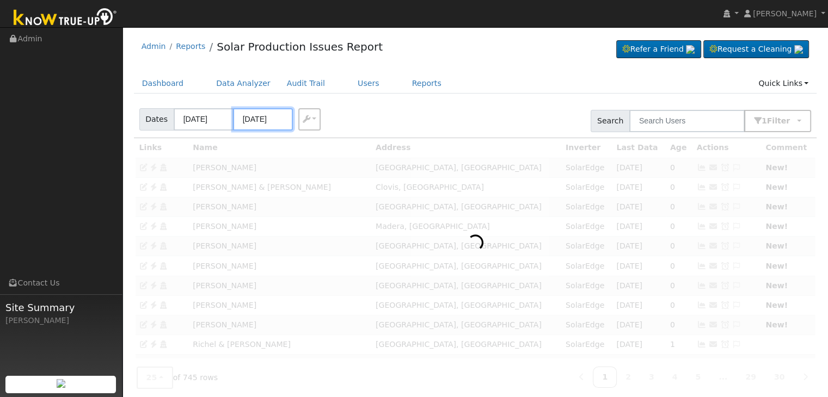
click at [244, 125] on input "09/07/2025" at bounding box center [263, 119] width 60 height 22
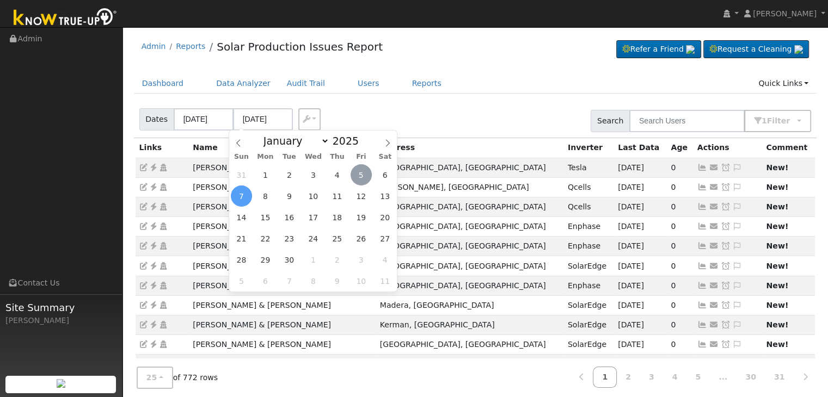
click at [361, 168] on span "5" at bounding box center [361, 174] width 21 height 21
type input "[DATE]"
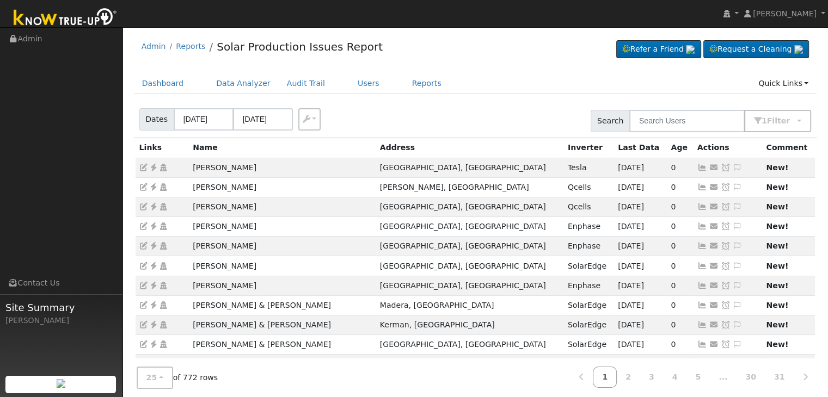
click at [417, 109] on div "Dates 09/03/2025 09/05/2025 Export CSV Search 1 Filter Include Leads Include No…" at bounding box center [475, 119] width 687 height 37
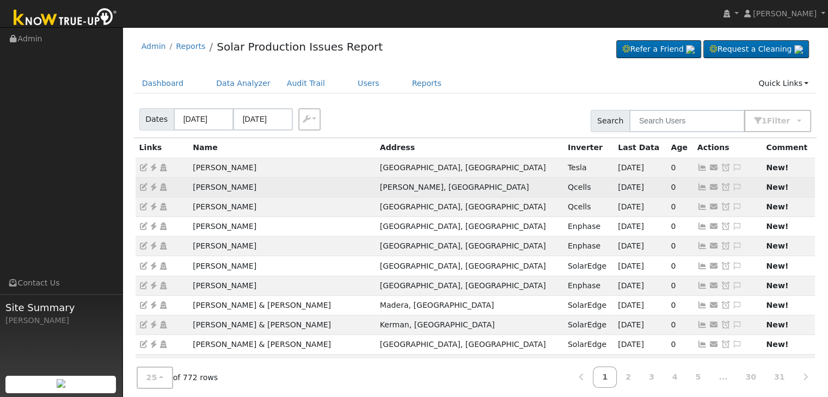
click at [155, 187] on icon at bounding box center [154, 187] width 10 height 8
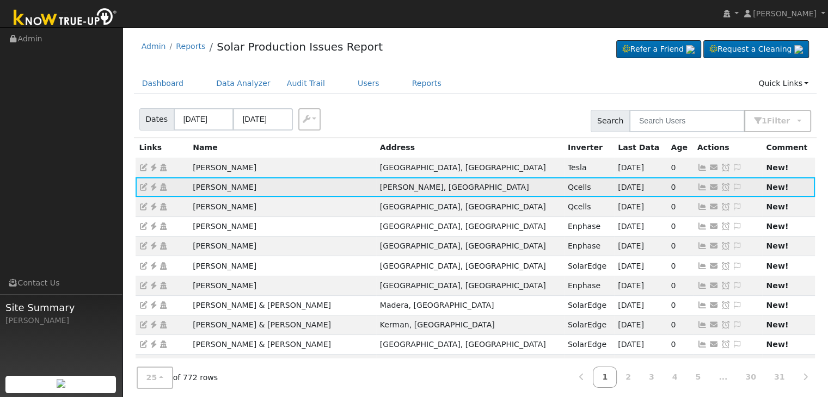
click at [732, 188] on icon at bounding box center [737, 187] width 10 height 8
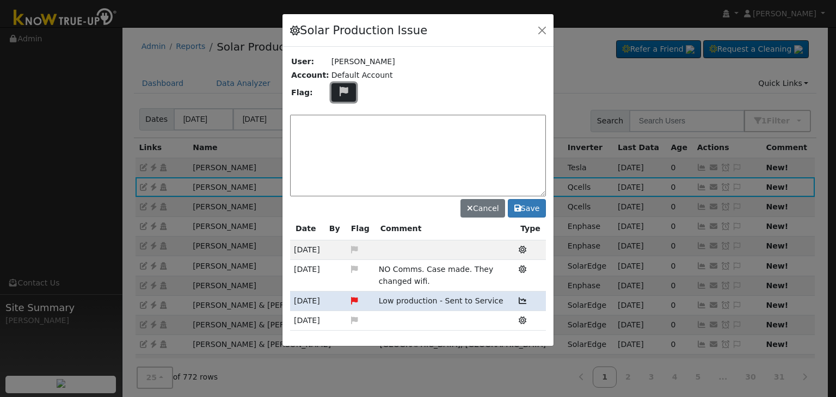
click at [331, 85] on button at bounding box center [343, 92] width 25 height 19
click at [337, 122] on icon at bounding box center [343, 120] width 13 height 10
click at [337, 96] on icon at bounding box center [343, 92] width 13 height 10
click at [337, 127] on icon at bounding box center [343, 132] width 13 height 10
click at [337, 125] on textarea at bounding box center [418, 156] width 256 height 82
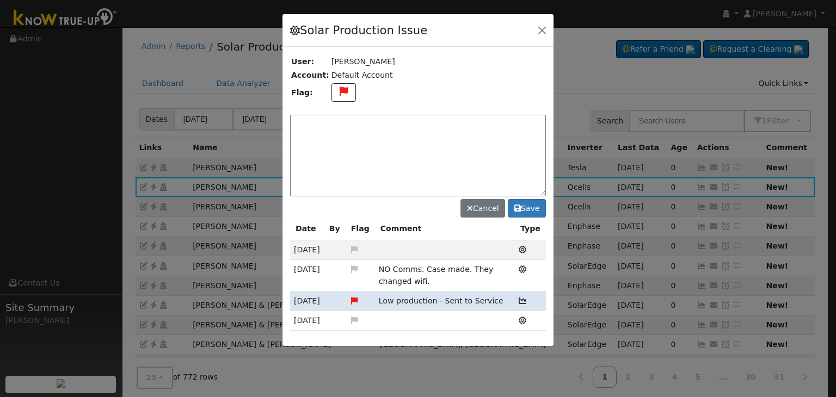
click at [323, 118] on textarea at bounding box center [418, 156] width 256 height 82
paste textarea "Inactive and Inverter Isolation Fault"
click at [419, 126] on textarea "Inactive and Inverter Isolation Fault" at bounding box center [418, 156] width 256 height 82
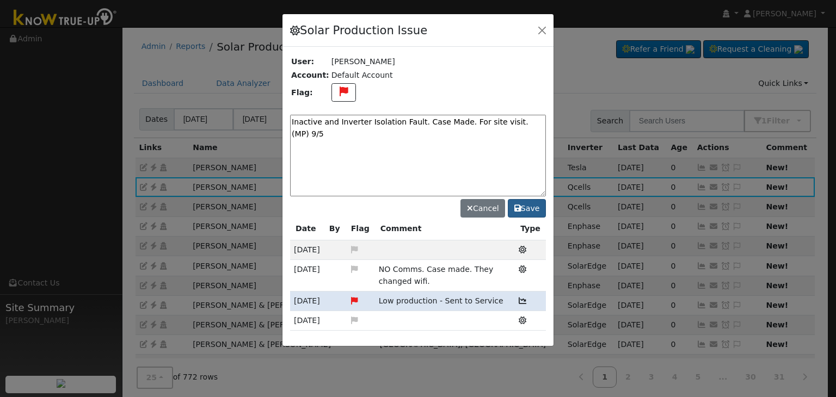
type textarea "Inactive and Inverter Isolation Fault. Case Made. For site visit. (MP) 9/5"
click at [519, 201] on button "Save" at bounding box center [527, 208] width 38 height 19
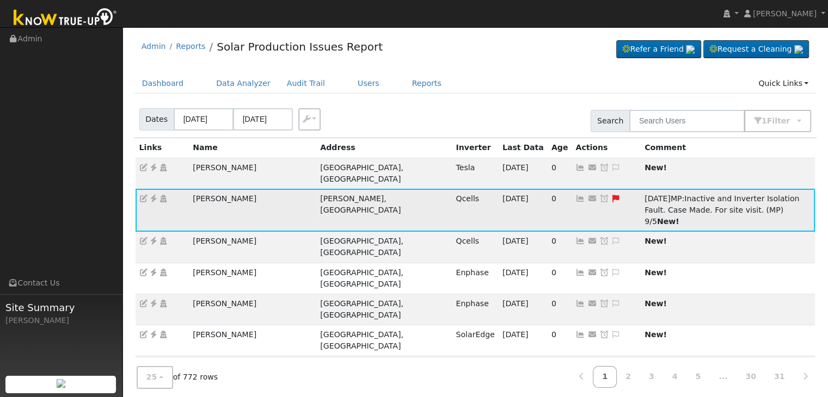
click at [599, 195] on icon at bounding box center [604, 199] width 10 height 8
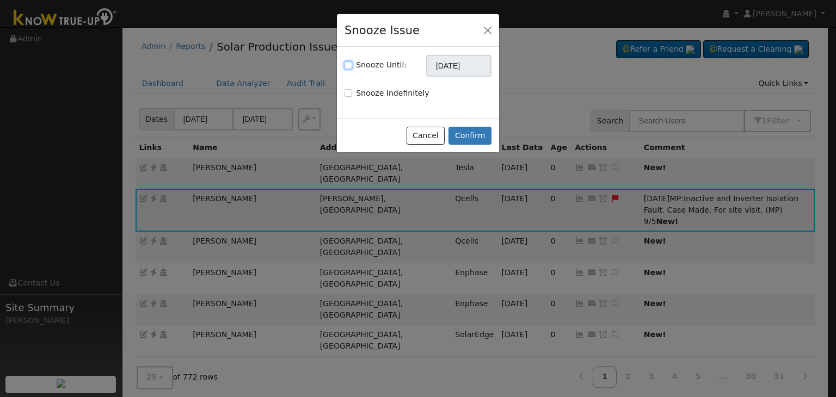
click at [347, 66] on input "Snooze Until:" at bounding box center [349, 66] width 8 height 8
checkbox input "true"
click at [429, 79] on div "Snooze Until: 10/05/2025 Snooze Indefinitely" at bounding box center [418, 82] width 162 height 71
click at [441, 68] on input "10/05/2025" at bounding box center [458, 66] width 65 height 22
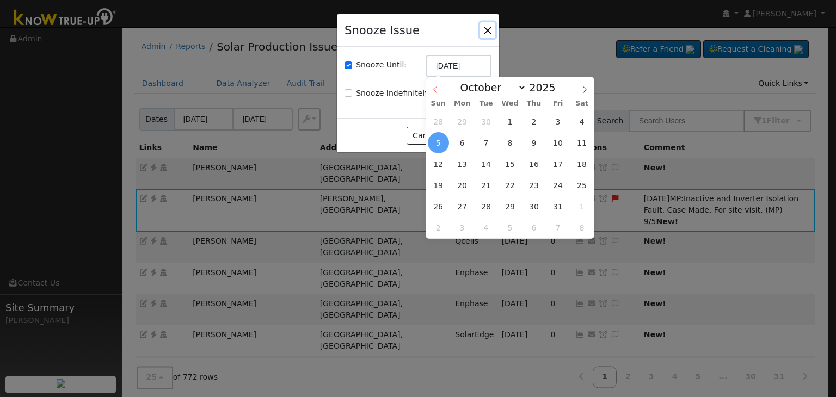
click at [434, 91] on icon at bounding box center [435, 90] width 4 height 7
select select "8"
click at [552, 148] on span "12" at bounding box center [557, 142] width 21 height 21
type input "09/12/2025"
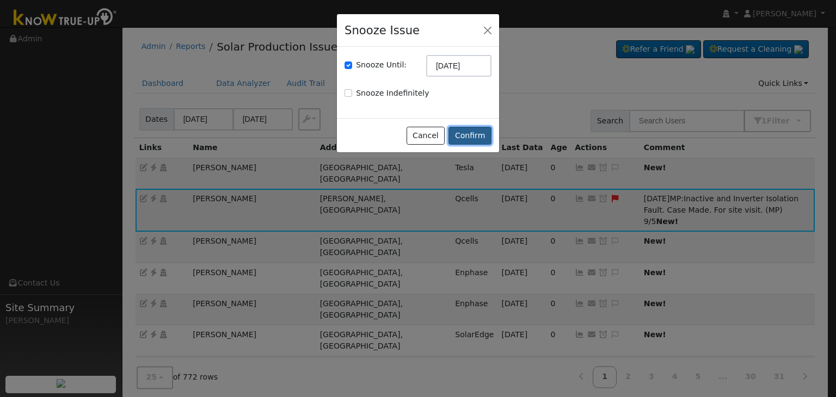
click at [483, 133] on button "Confirm" at bounding box center [470, 136] width 43 height 19
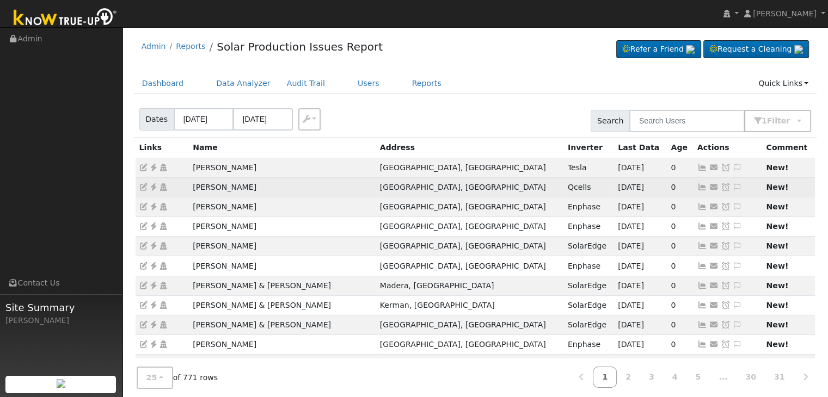
click at [152, 188] on icon at bounding box center [154, 187] width 10 height 8
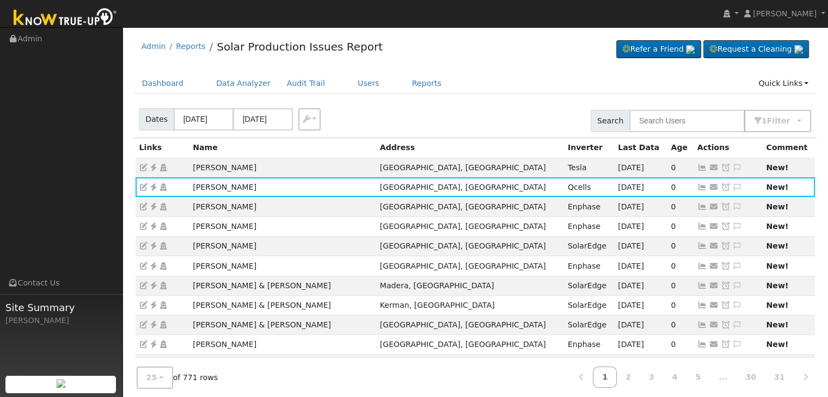
drag, startPoint x: 719, startPoint y: 184, endPoint x: 703, endPoint y: 184, distance: 15.8
click at [732, 184] on icon at bounding box center [737, 187] width 10 height 8
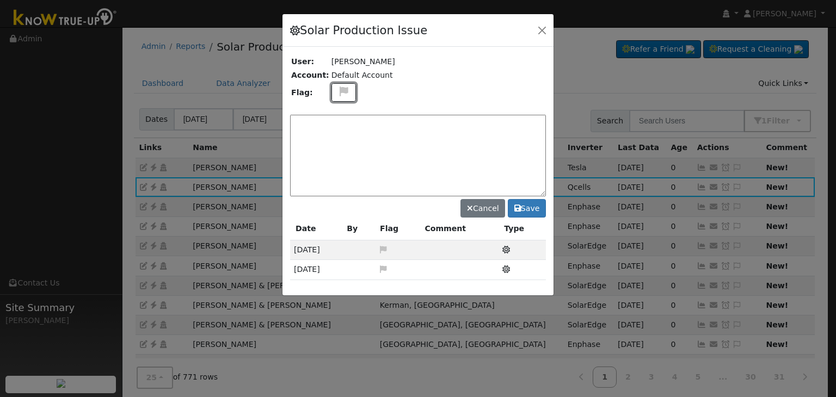
click at [340, 91] on icon at bounding box center [343, 92] width 13 height 10
click at [339, 140] on icon at bounding box center [343, 144] width 13 height 10
click at [338, 130] on textarea at bounding box center [418, 156] width 256 height 82
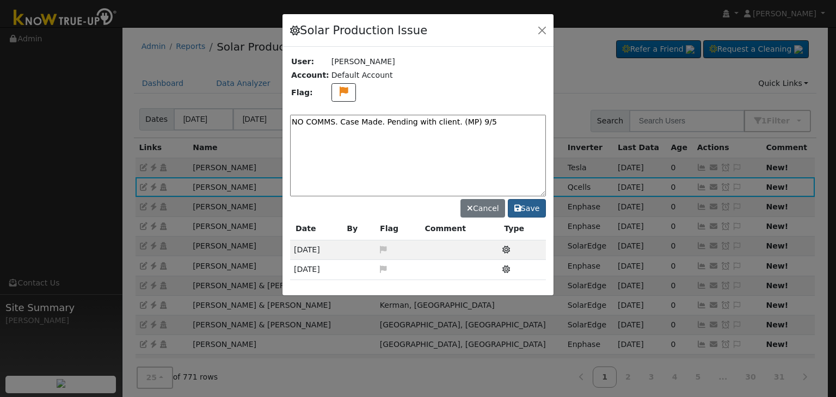
type textarea "NO COMMS. Case Made. Pending with client. (MP) 9/5"
click at [521, 208] on icon at bounding box center [517, 209] width 7 height 8
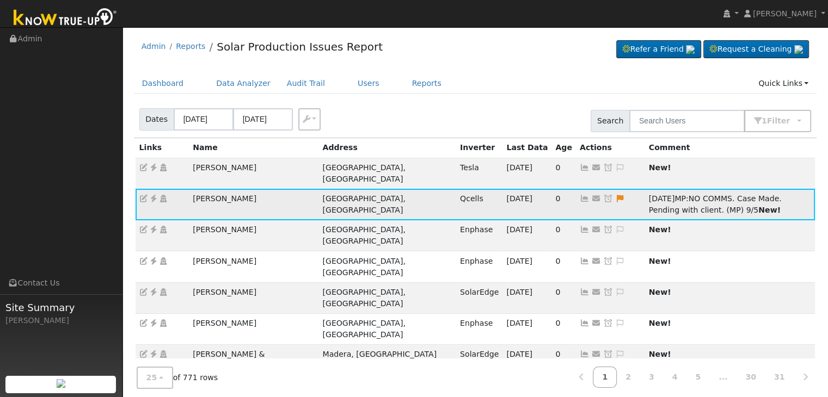
click at [603, 195] on icon at bounding box center [608, 199] width 10 height 8
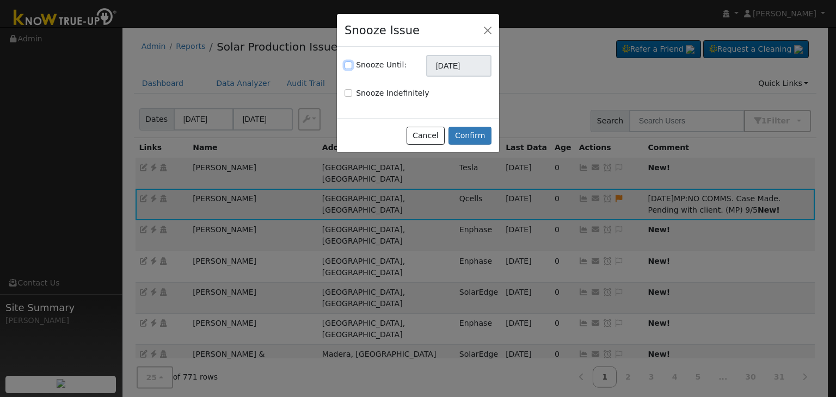
click at [348, 65] on input "Snooze Until:" at bounding box center [349, 66] width 8 height 8
checkbox input "true"
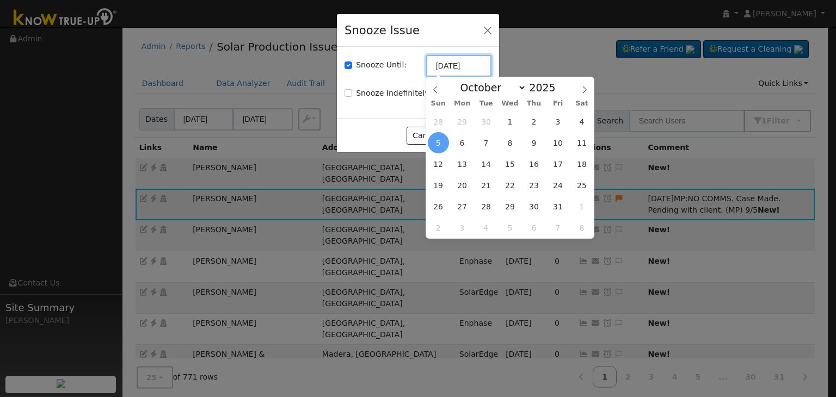
click at [439, 64] on input "10/05/2025" at bounding box center [458, 66] width 65 height 22
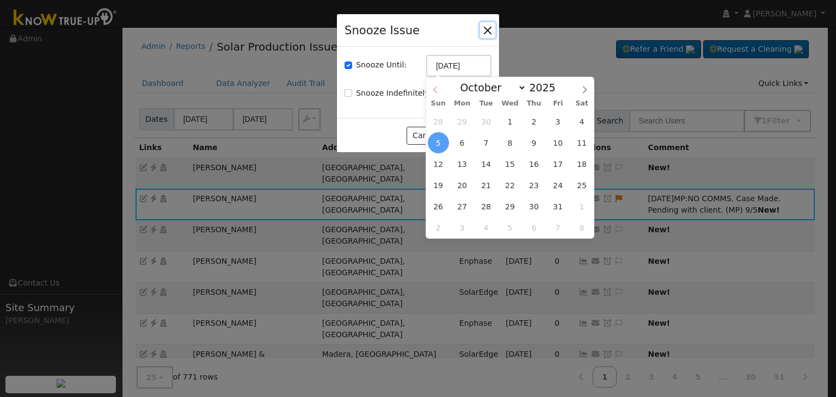
click at [432, 89] on icon at bounding box center [436, 90] width 8 height 8
select select "8"
click at [559, 144] on span "12" at bounding box center [557, 142] width 21 height 21
type input "09/12/2025"
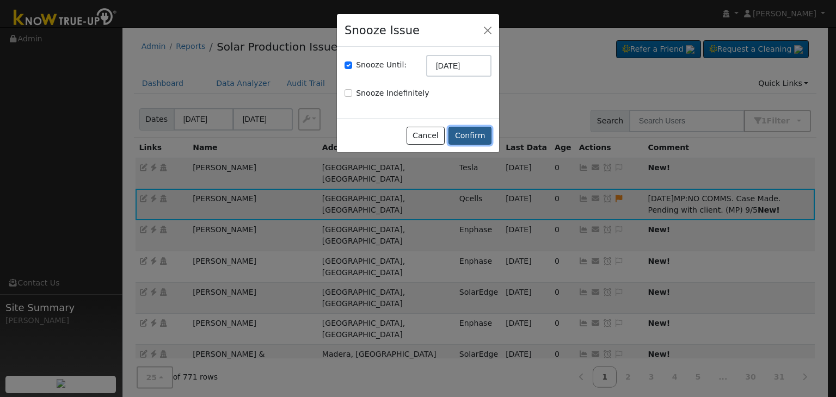
click at [475, 131] on button "Confirm" at bounding box center [470, 136] width 43 height 19
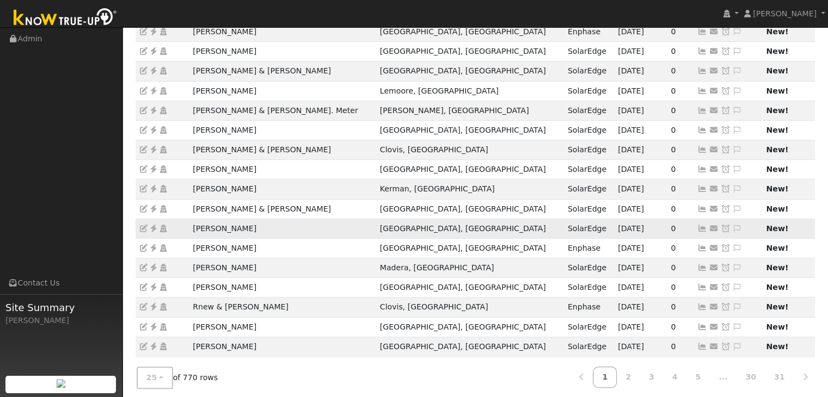
scroll to position [303, 0]
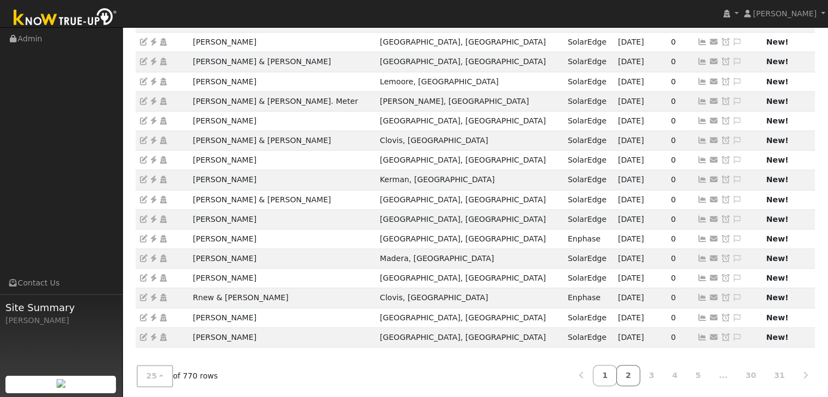
click at [640, 373] on link "2" at bounding box center [628, 375] width 24 height 21
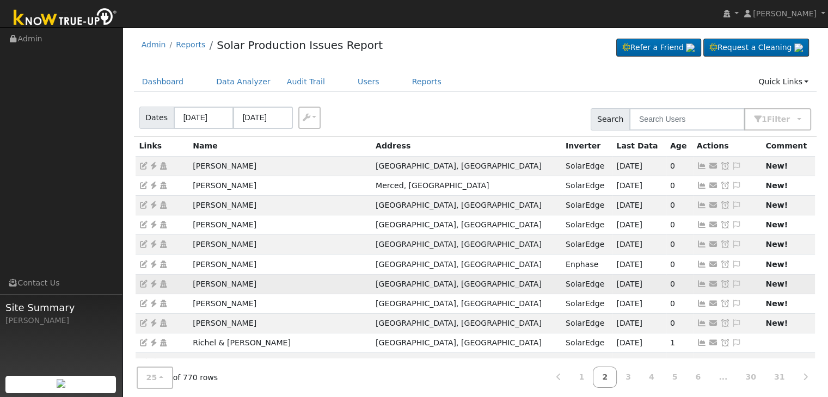
scroll to position [0, 0]
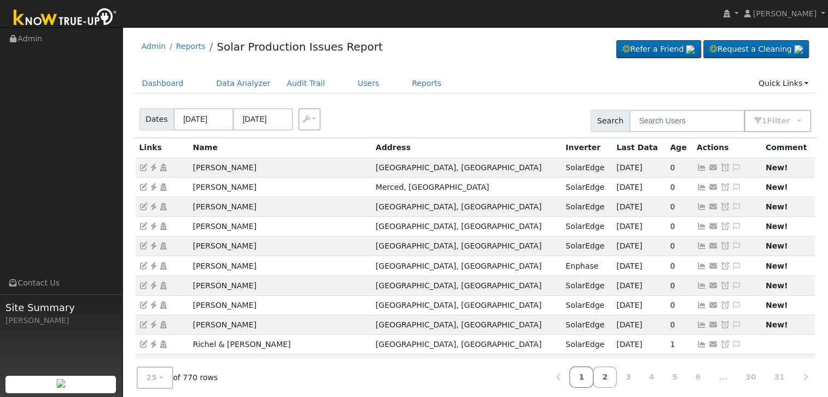
click at [593, 382] on link "1" at bounding box center [581, 377] width 24 height 21
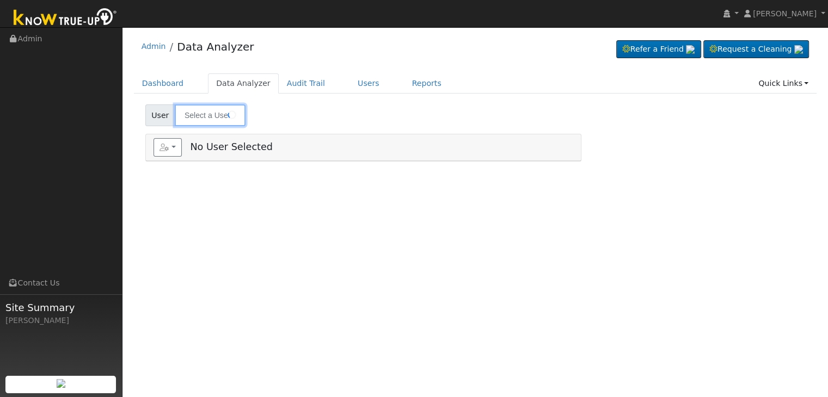
type input "[PERSON_NAME]"
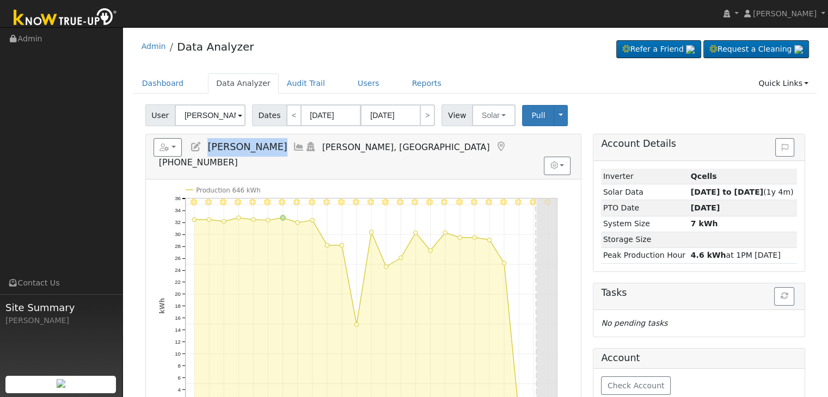
drag, startPoint x: 207, startPoint y: 142, endPoint x: 272, endPoint y: 142, distance: 64.8
click at [272, 142] on h5 "Reports Scenario Health Check Energy Audit Account Timeline User Audit Trail In…" at bounding box center [363, 153] width 420 height 30
copy span "[PERSON_NAME]"
click at [488, 120] on button "Solar" at bounding box center [494, 116] width 44 height 22
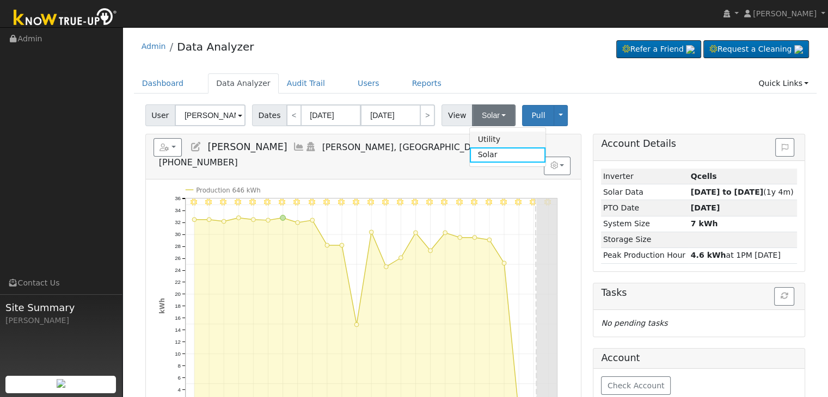
click at [483, 138] on link "Utility" at bounding box center [508, 139] width 76 height 15
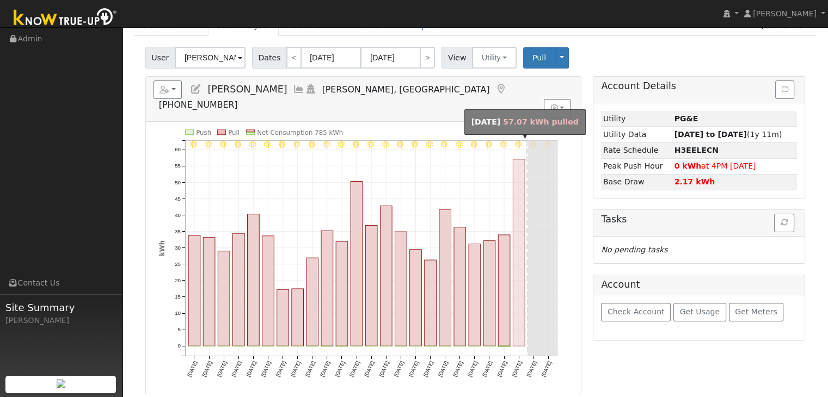
scroll to position [109, 0]
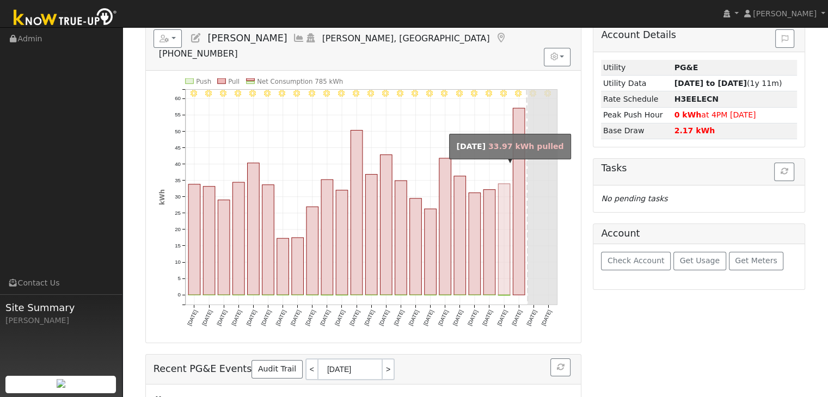
click at [505, 248] on rect "onclick=""" at bounding box center [504, 239] width 12 height 111
type input "[DATE]"
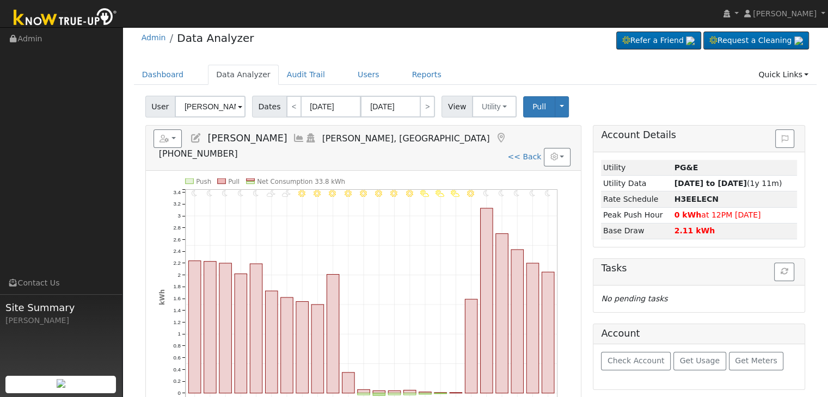
scroll to position [0, 0]
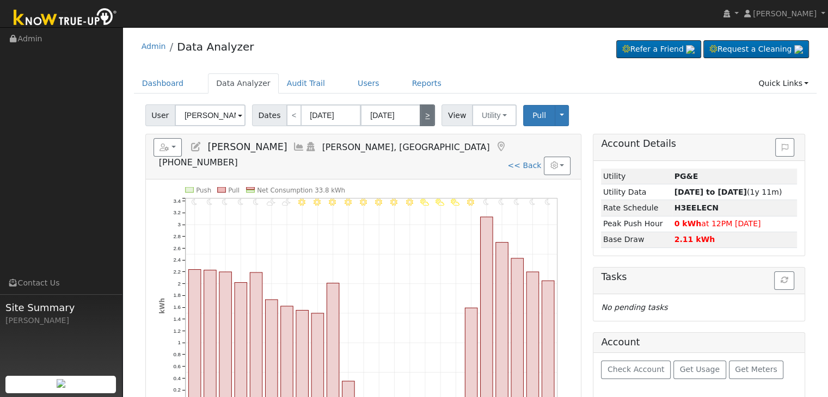
click at [421, 121] on link ">" at bounding box center [427, 116] width 15 height 22
type input "[DATE]"
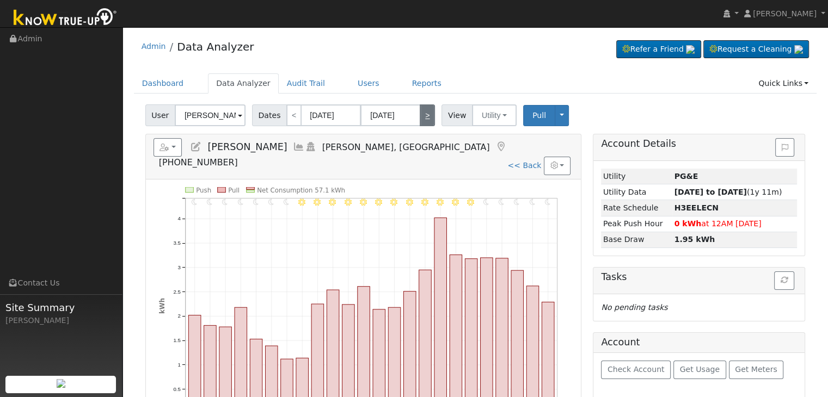
click at [422, 112] on link ">" at bounding box center [427, 116] width 15 height 22
type input "[DATE]"
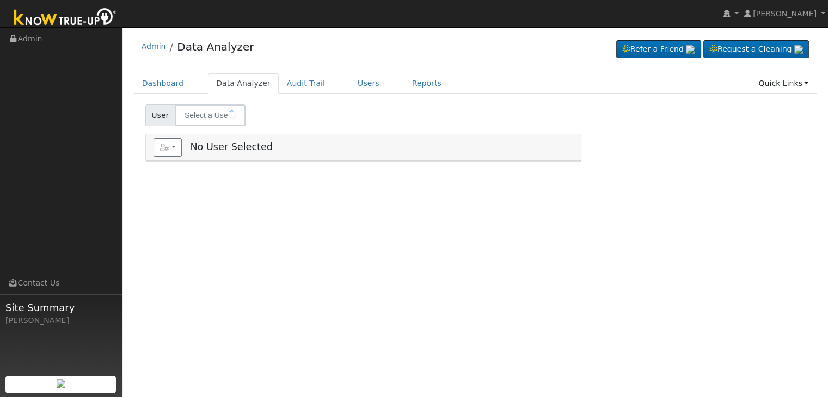
type input "[PERSON_NAME]"
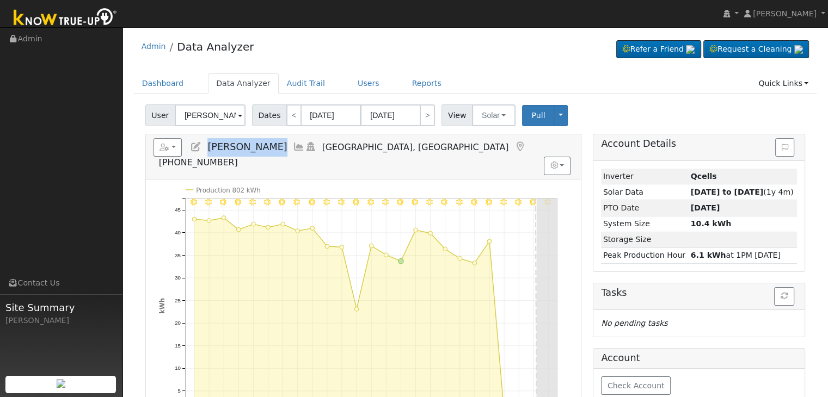
drag, startPoint x: 208, startPoint y: 145, endPoint x: 268, endPoint y: 143, distance: 59.9
click at [268, 143] on h5 "Reports Scenario Health Check Energy Audit Account Timeline User Audit Trail In…" at bounding box center [363, 153] width 420 height 30
copy span "[PERSON_NAME]"
click at [494, 118] on button "Solar" at bounding box center [494, 116] width 44 height 22
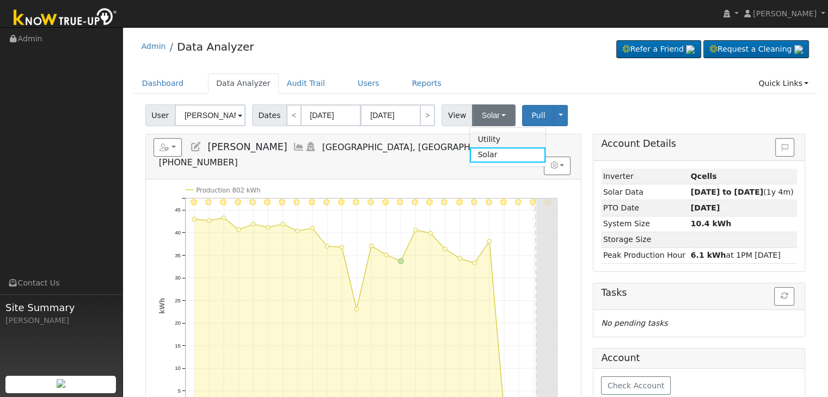
click at [483, 137] on link "Utility" at bounding box center [508, 139] width 76 height 15
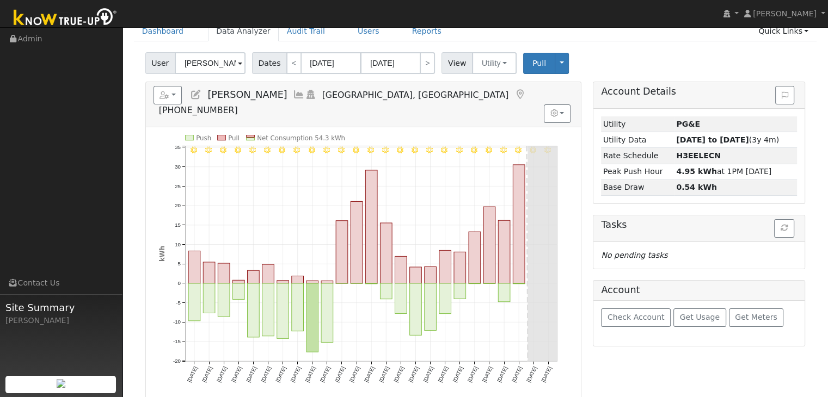
scroll to position [54, 0]
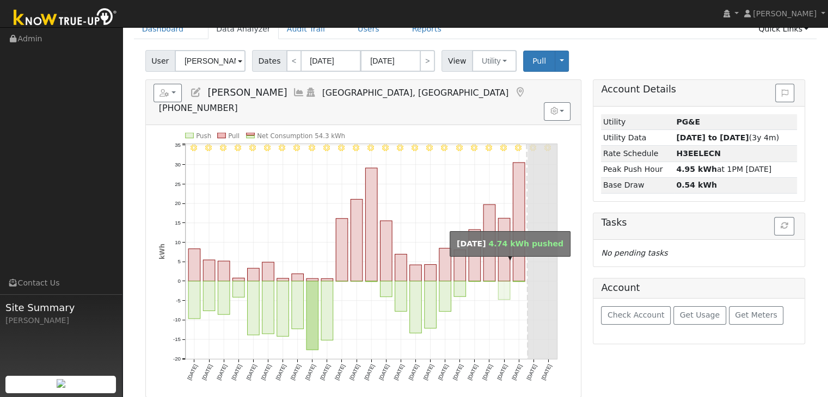
click at [501, 281] on rect "onclick=""" at bounding box center [504, 290] width 12 height 19
type input "[DATE]"
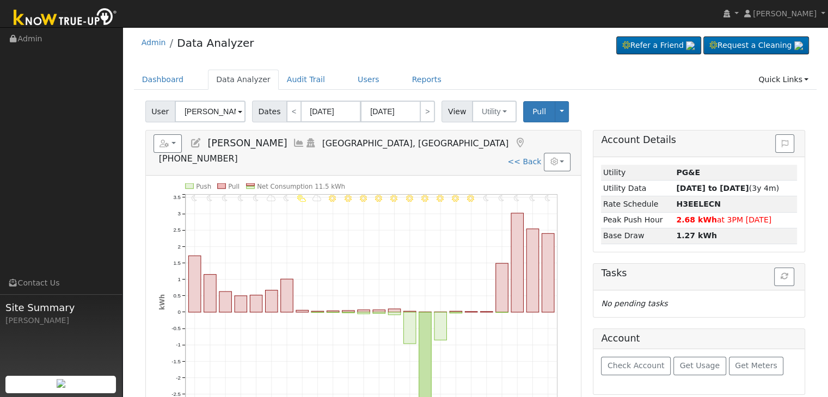
scroll to position [0, 0]
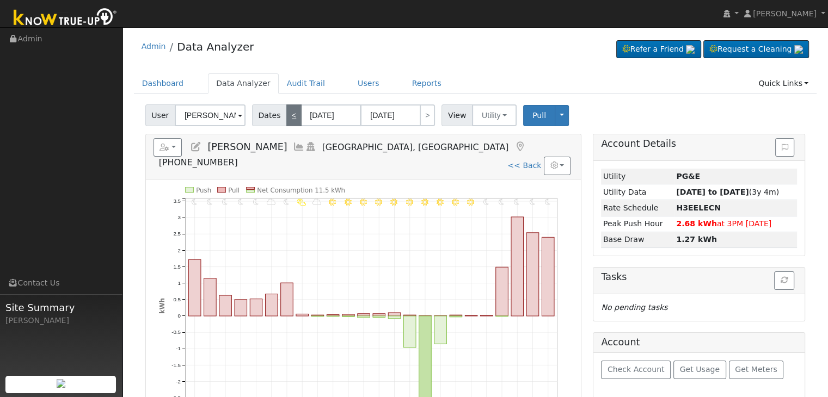
click at [286, 120] on link "<" at bounding box center [293, 116] width 15 height 22
type input "[DATE]"
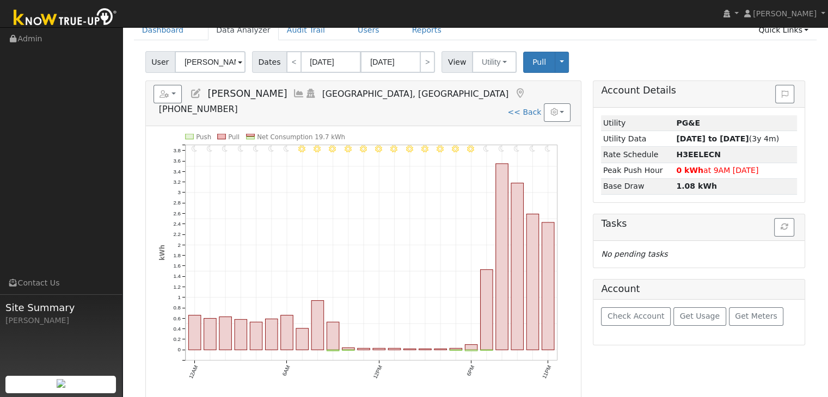
scroll to position [54, 0]
click at [423, 59] on link ">" at bounding box center [427, 61] width 15 height 22
type input "[DATE]"
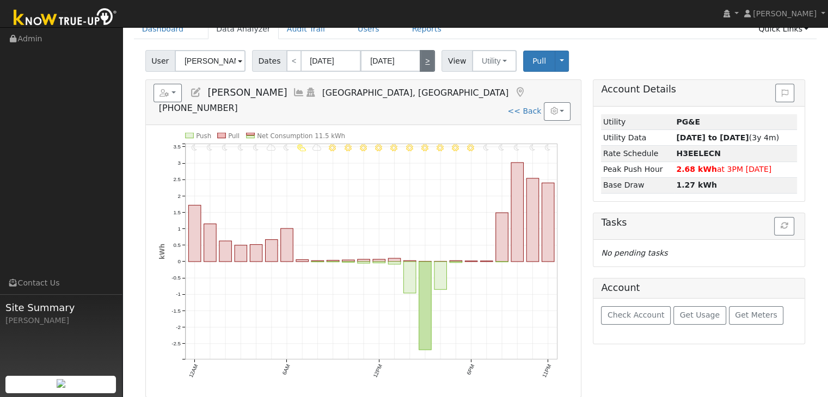
click at [421, 63] on link ">" at bounding box center [427, 61] width 15 height 22
type input "[DATE]"
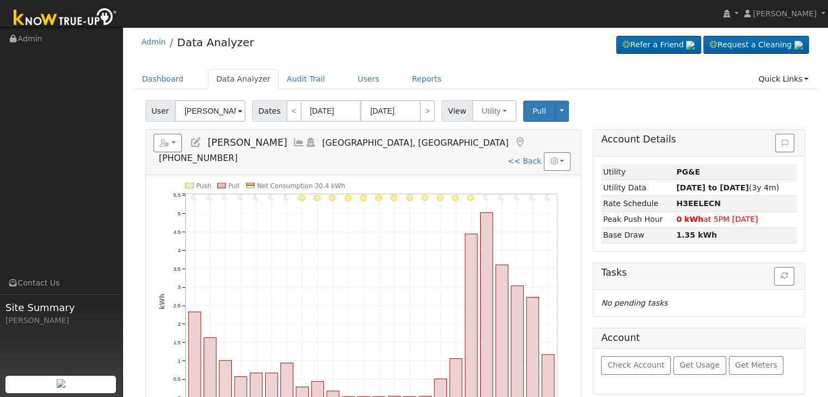
scroll to position [0, 0]
